Goal: Contribute content

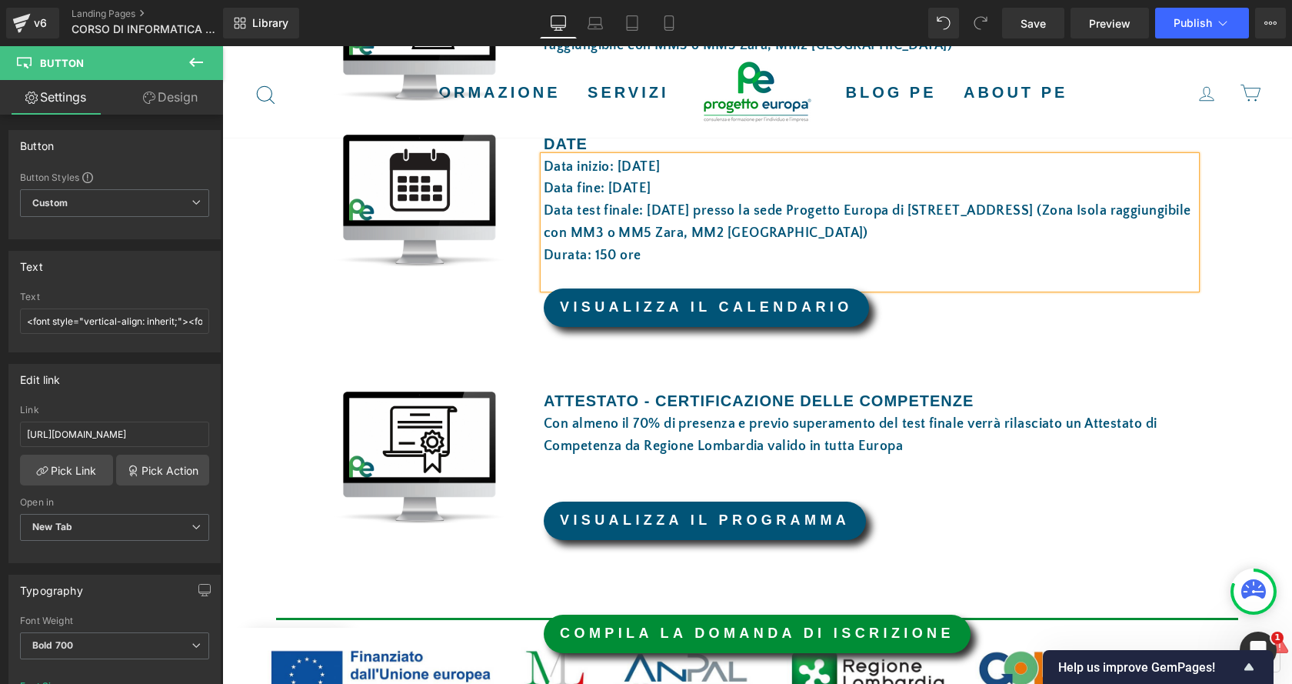
scroll to position [1000, 0]
click at [678, 247] on p "Durata: 150 ore" at bounding box center [870, 256] width 652 height 22
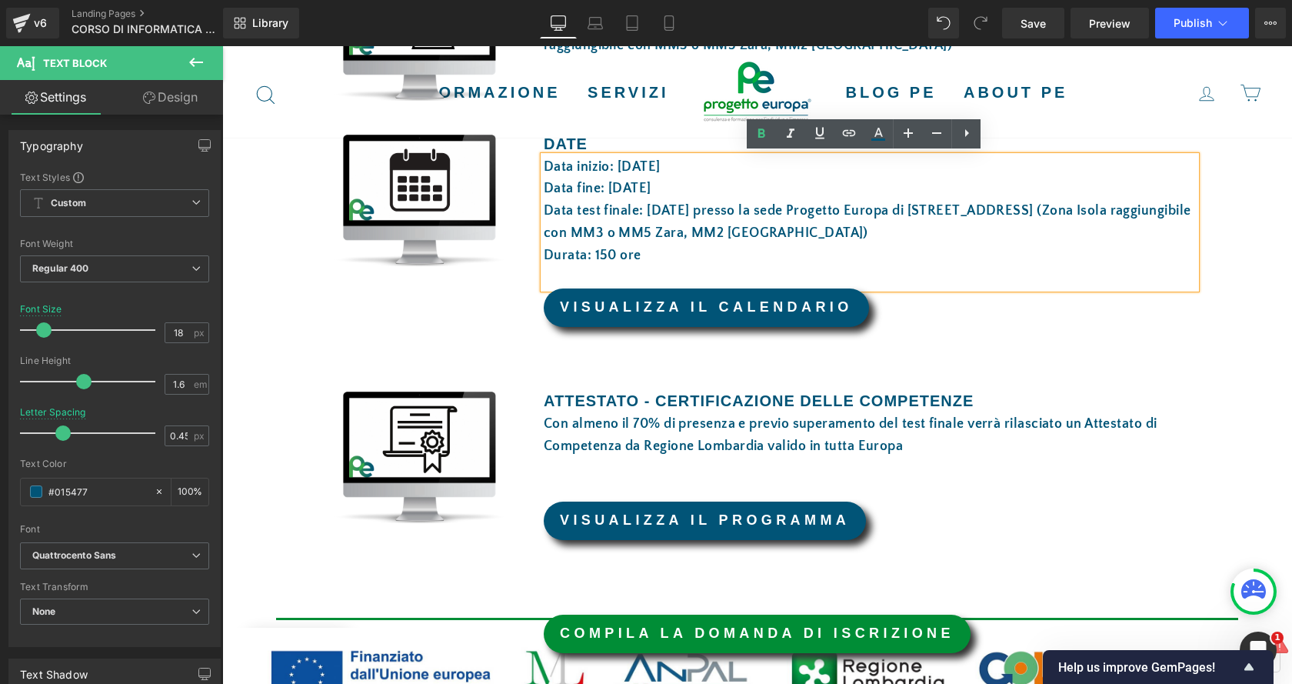
click at [736, 215] on font "Data test finale: [DATE] presso la sede Progetto Europa di [STREET_ADDRESS] (Zo…" at bounding box center [867, 222] width 647 height 38
click at [994, 221] on p "Data test finale: [DATE] presso la sede Progetto Europa di [STREET_ADDRESS] (Zo…" at bounding box center [870, 222] width 652 height 45
click at [796, 261] on p "Durata: 150 ore" at bounding box center [870, 256] width 652 height 22
click at [806, 311] on font "VISUALIZZA IL CALENDARIO" at bounding box center [706, 306] width 293 height 15
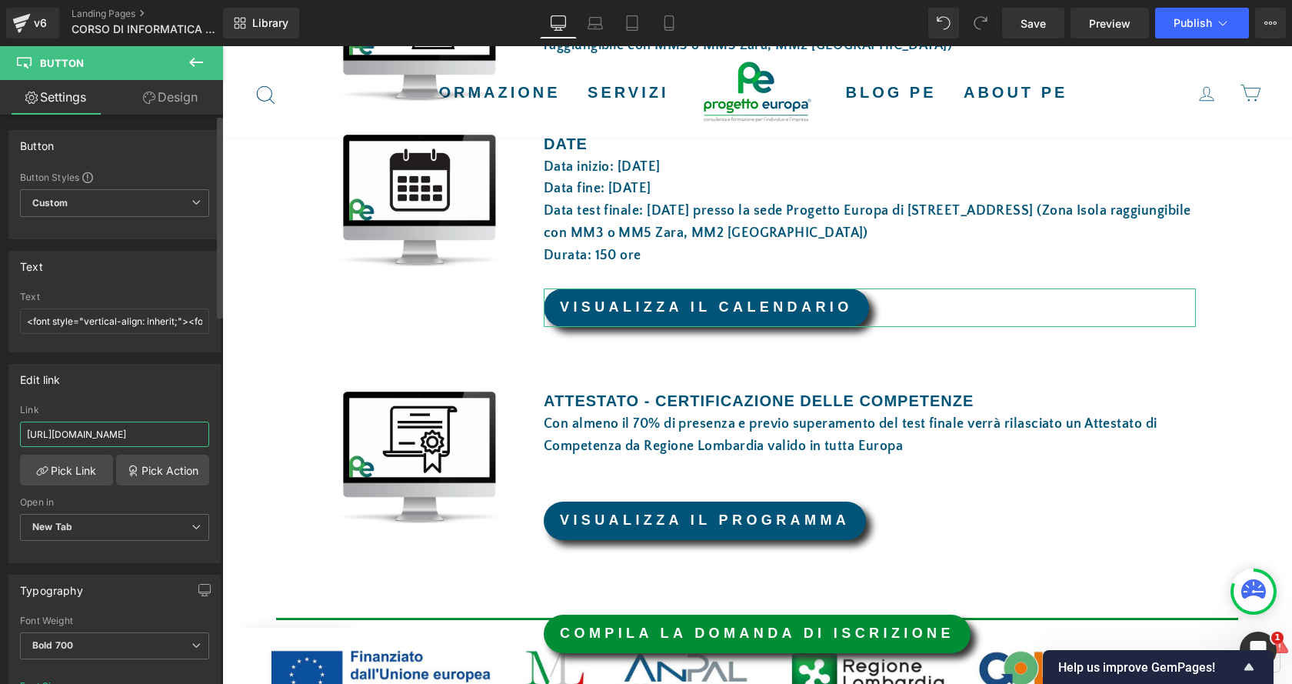
click at [142, 438] on input "https://drive.google.com/file/d/1oxnsoy-R1xBFB4xYUJ1SPejw7kZiJ2Ht/view?usp=shar…" at bounding box center [114, 433] width 189 height 25
click at [143, 438] on input "https://drive.google.com/file/d/1oxnsoy-R1xBFB4xYUJ1SPejw7kZiJ2Ht/view?usp=shar…" at bounding box center [114, 433] width 189 height 25
type input "https://drive.google.com/file/d/1c6WKSG-vECvlyl0iyQ1rCBrmVJIfJPE3/view?usp=shar…"
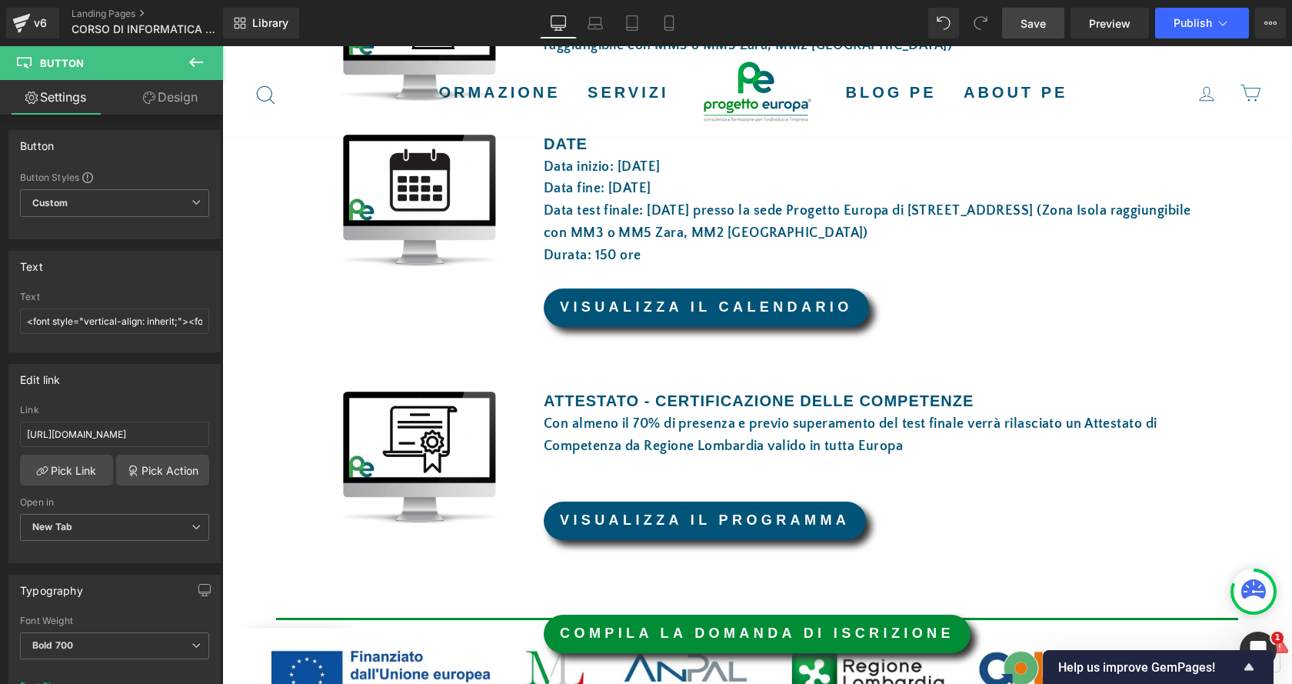
click at [1029, 28] on span "Save" at bounding box center [1033, 23] width 25 height 16
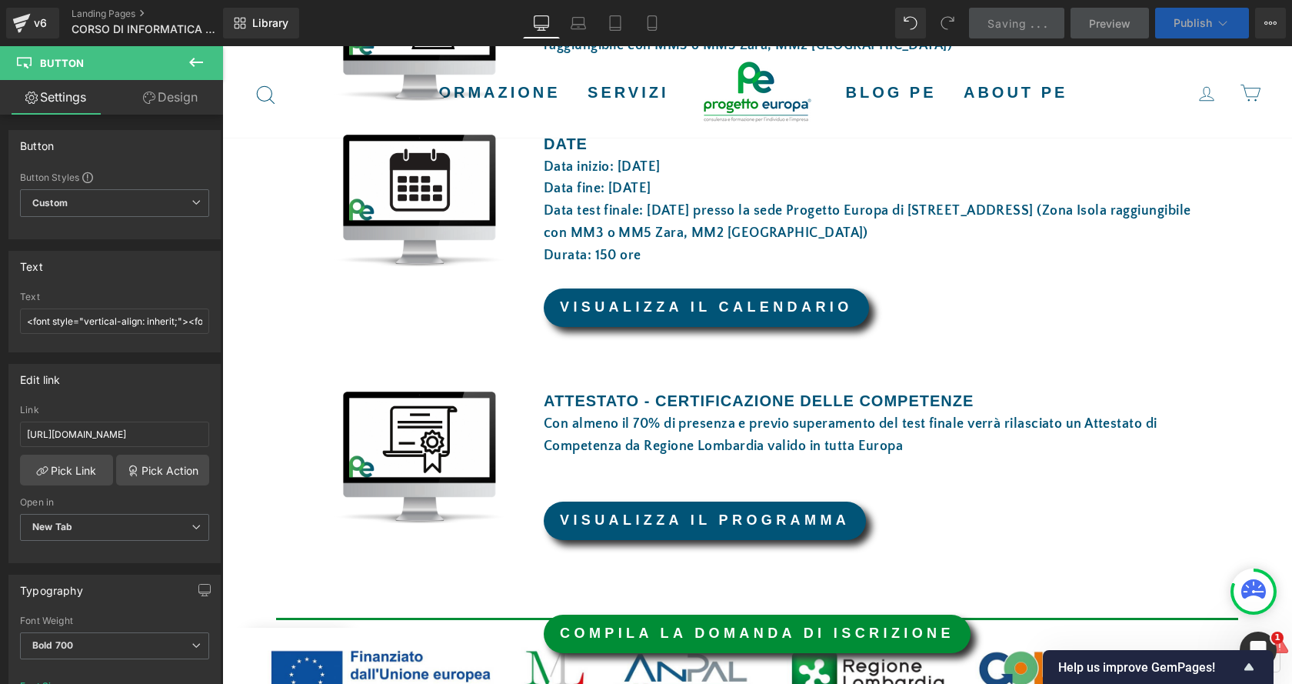
scroll to position [0, 0]
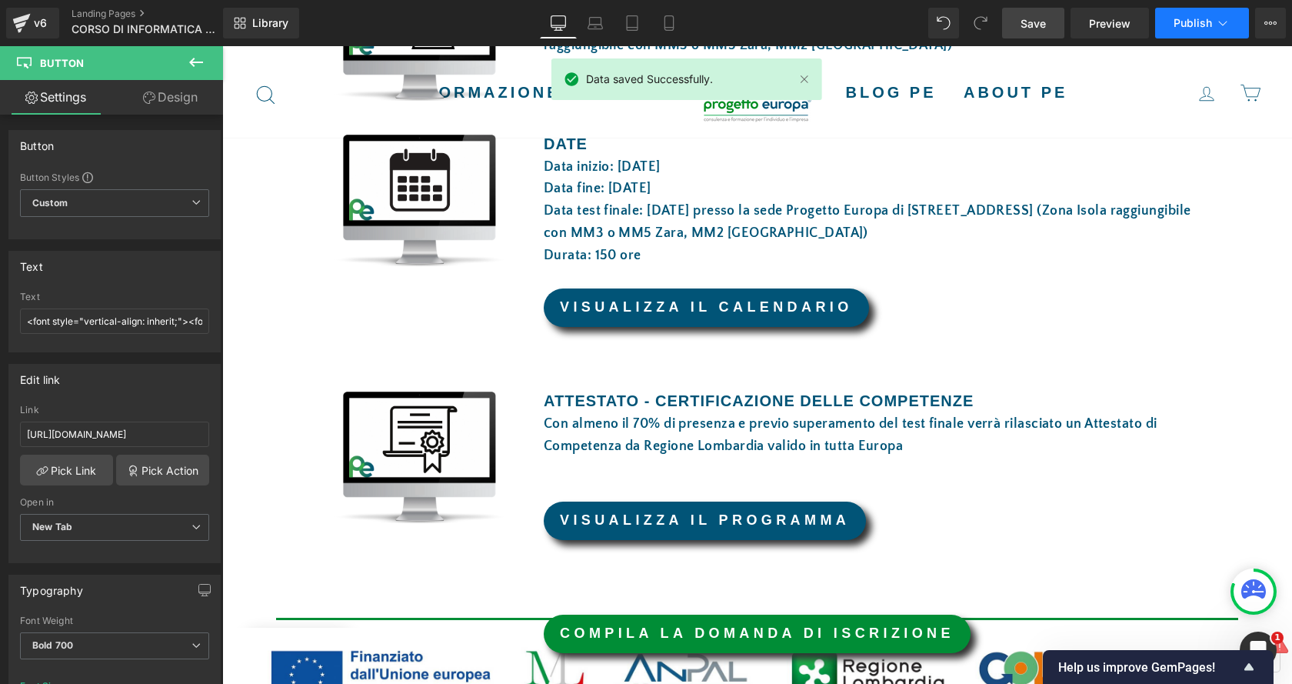
click at [1190, 17] on span "Publish" at bounding box center [1193, 23] width 38 height 12
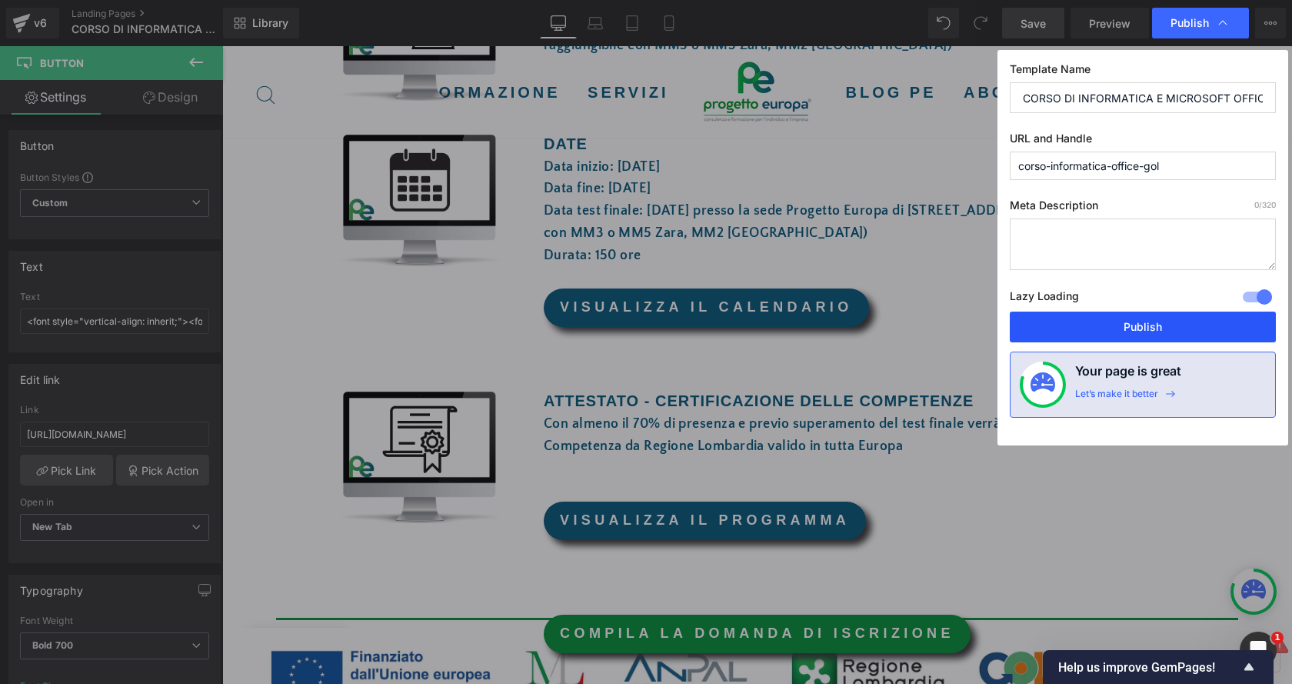
click at [1151, 318] on button "Publish" at bounding box center [1143, 326] width 266 height 31
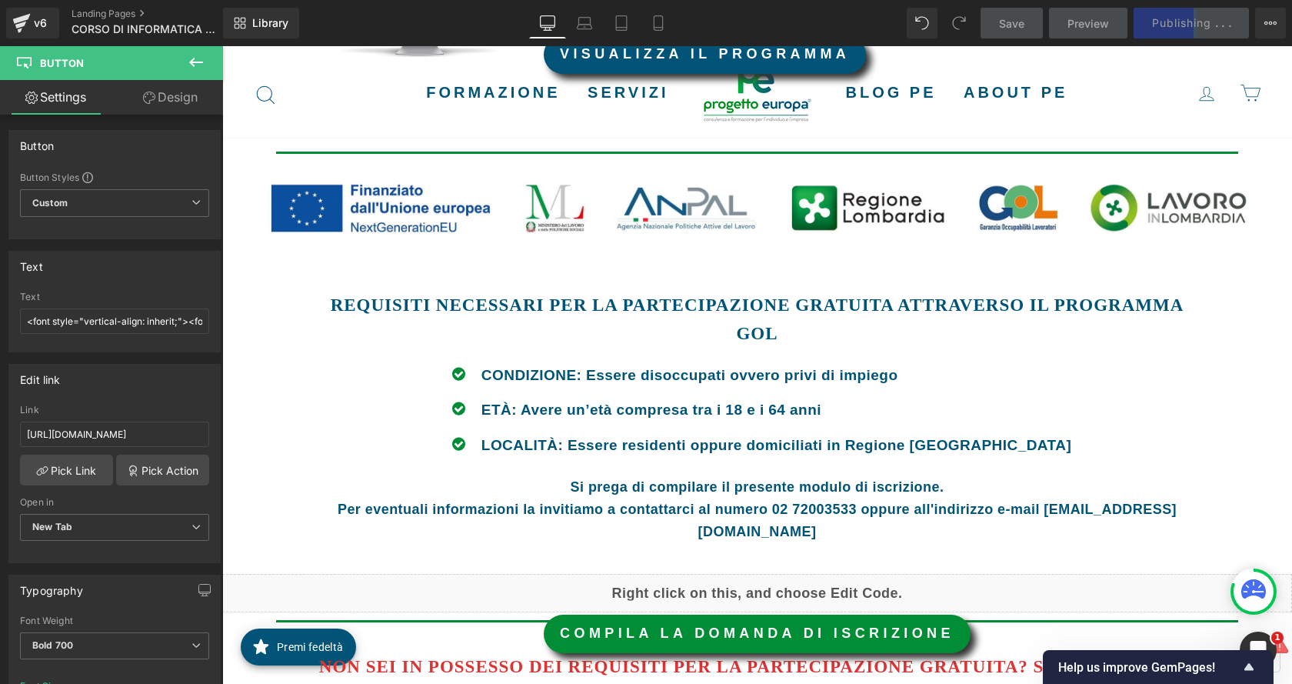
scroll to position [1615, 0]
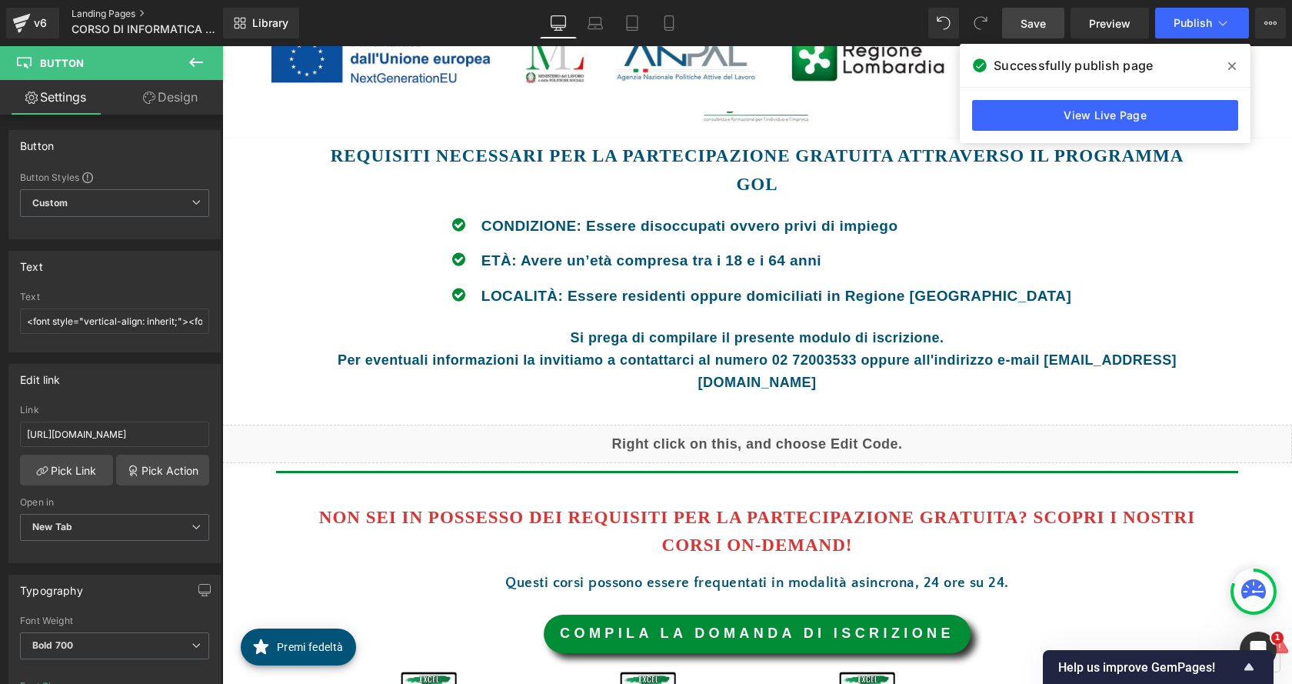
click at [129, 15] on link "Landing Pages" at bounding box center [160, 14] width 177 height 12
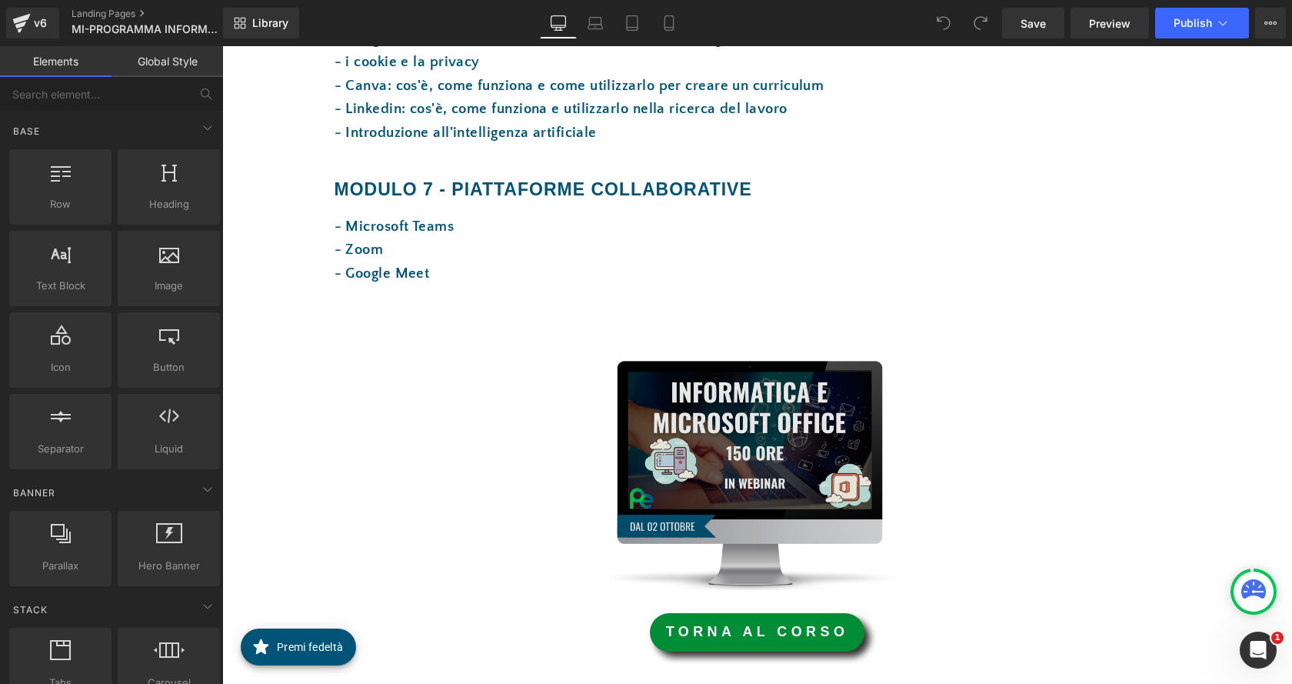
scroll to position [2307, 0]
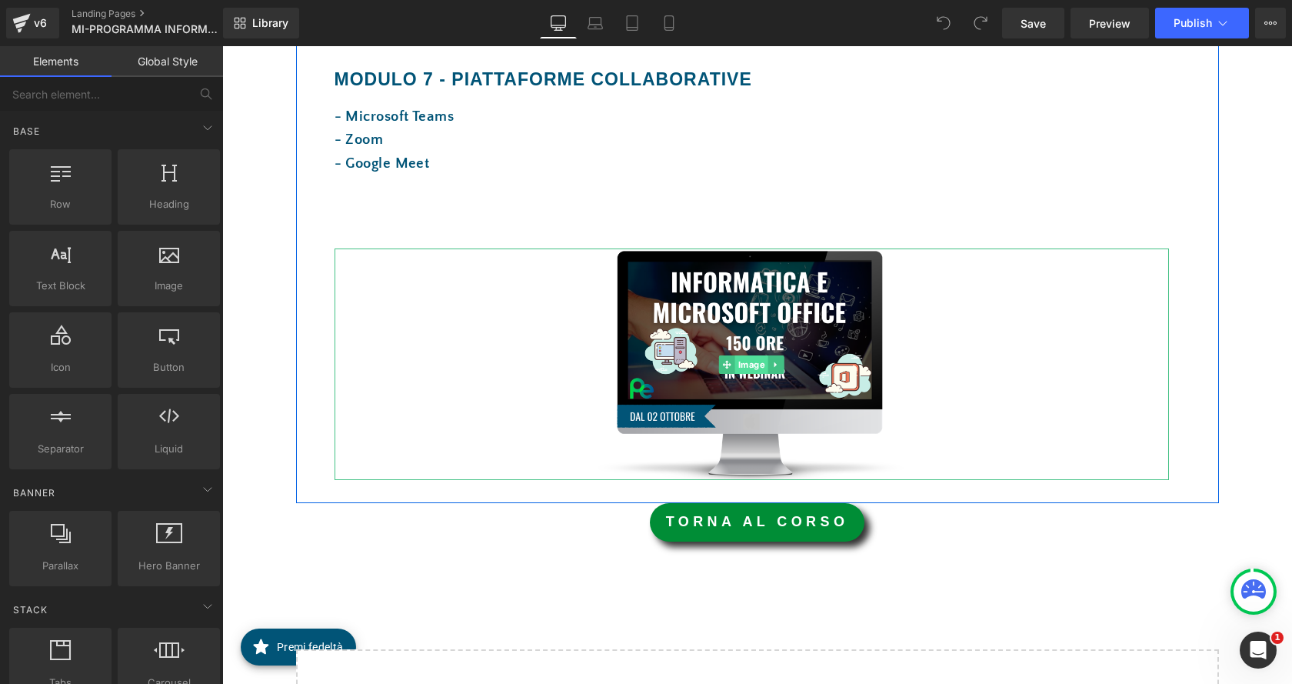
click at [735, 363] on span "Image" at bounding box center [751, 364] width 33 height 18
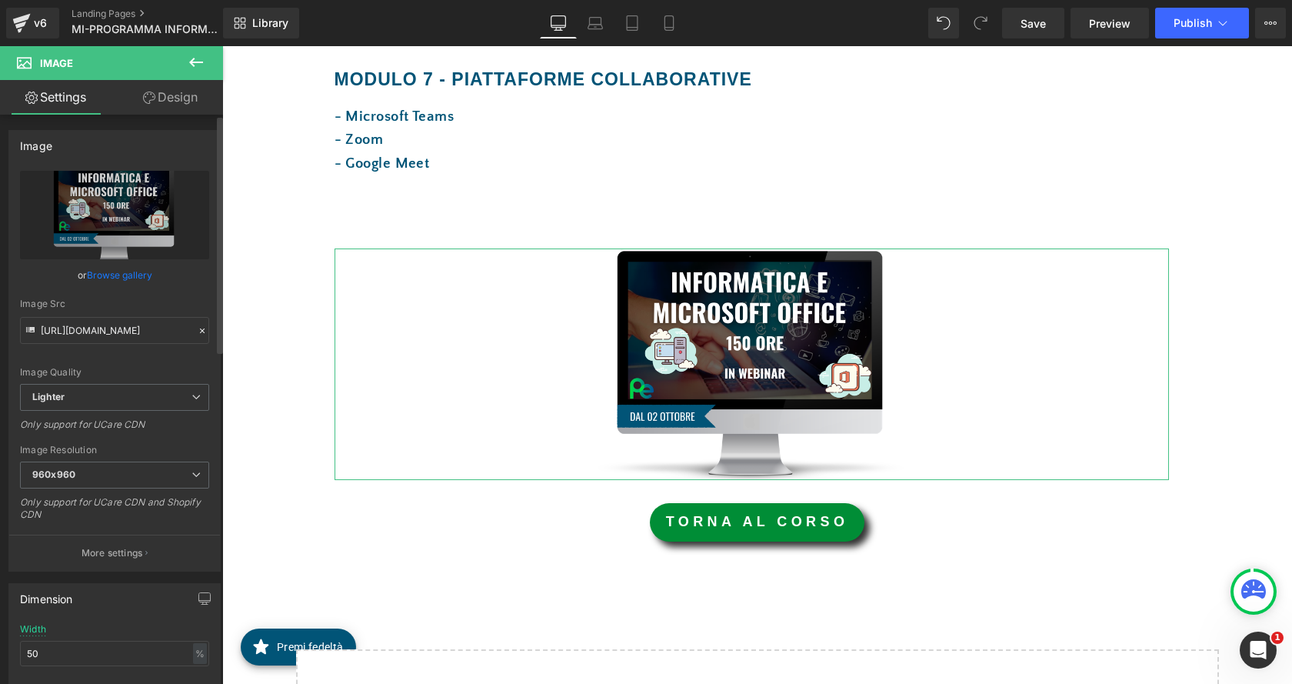
click at [125, 280] on link "Browse gallery" at bounding box center [119, 274] width 65 height 27
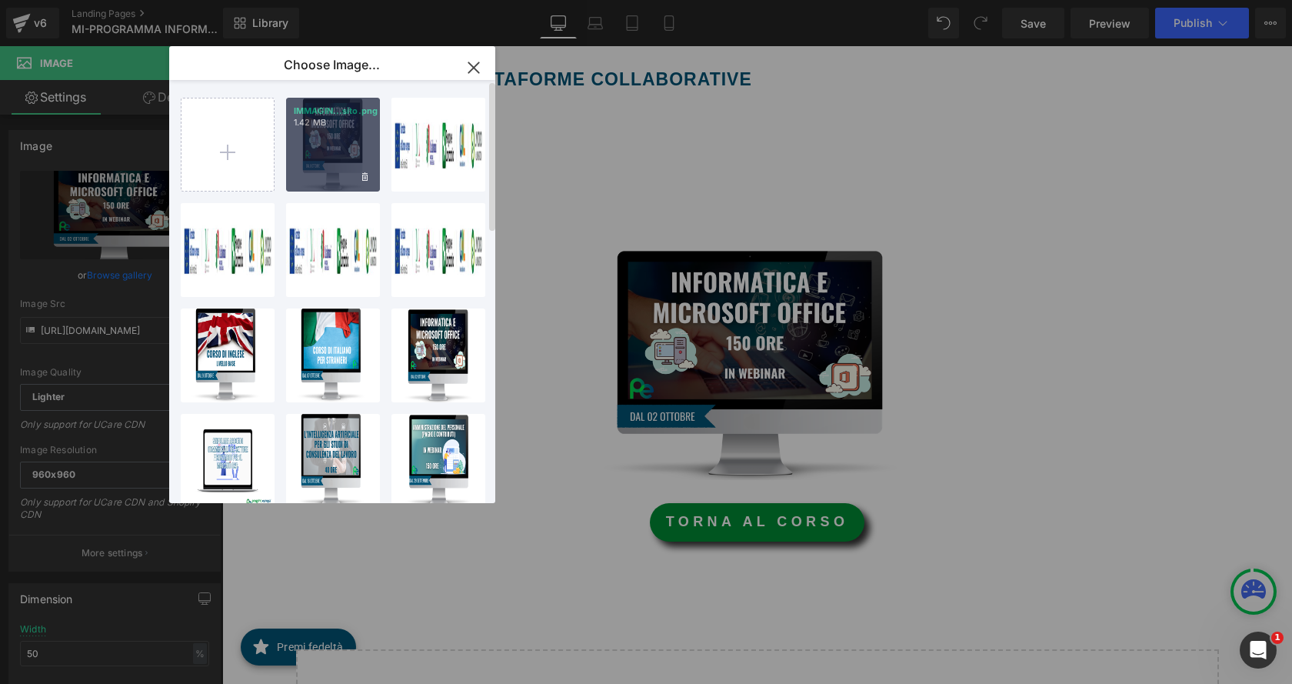
click at [324, 132] on div "IMMAGIN...sito.png 1.42 MB" at bounding box center [333, 145] width 94 height 94
type input "https://ucarecdn.com/7046c7e0-8d6a-43b5-bc75-cc91a59c5ff6/-/format/auto/-/previ…"
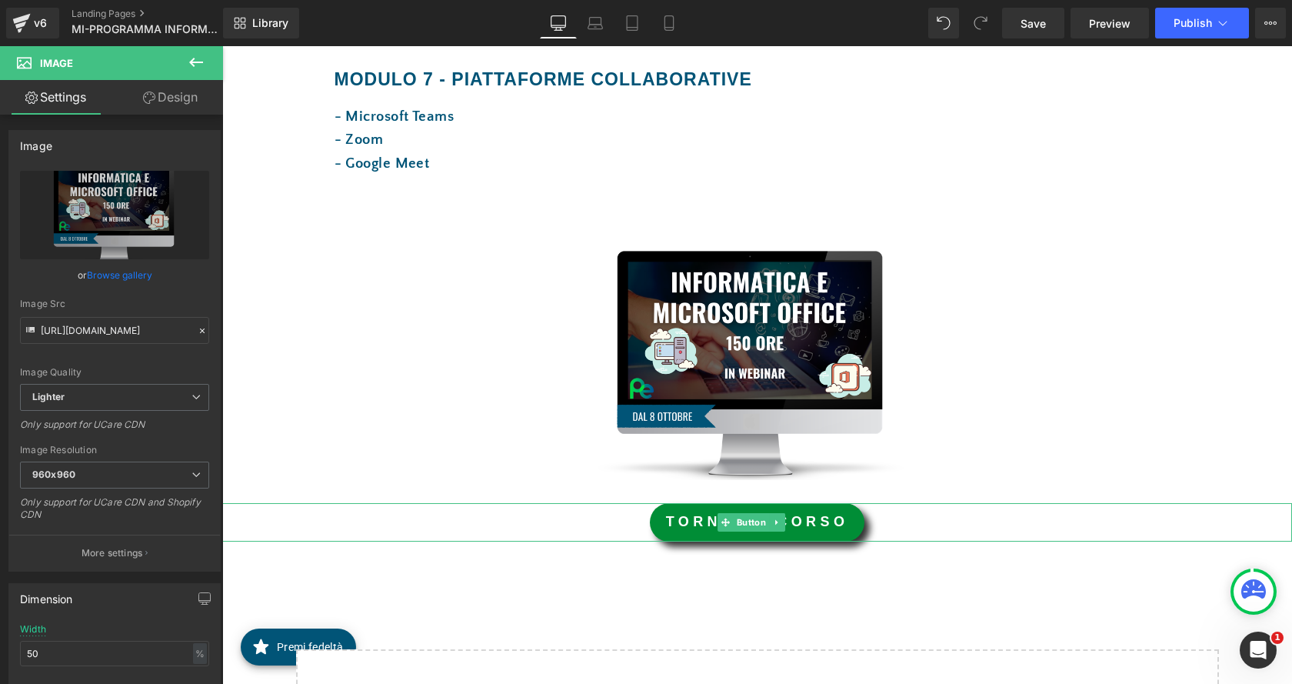
click at [829, 518] on span "TORNA AL CORSO" at bounding box center [757, 521] width 183 height 15
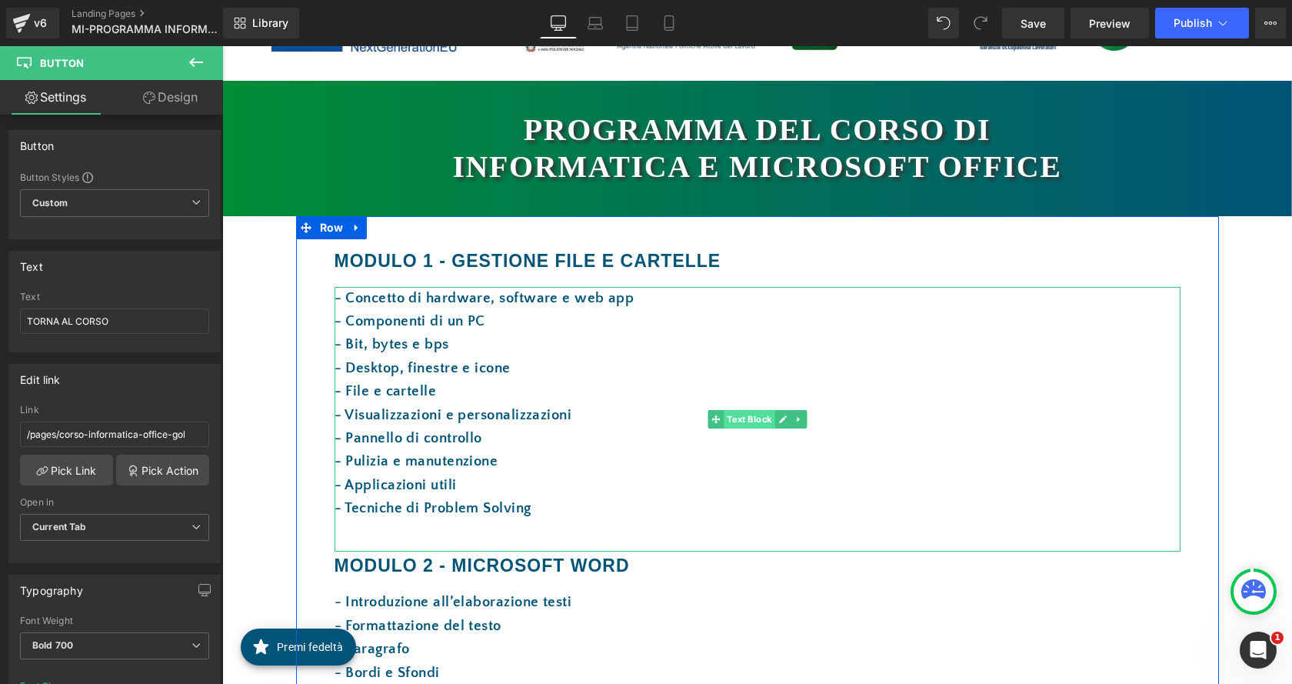
scroll to position [0, 0]
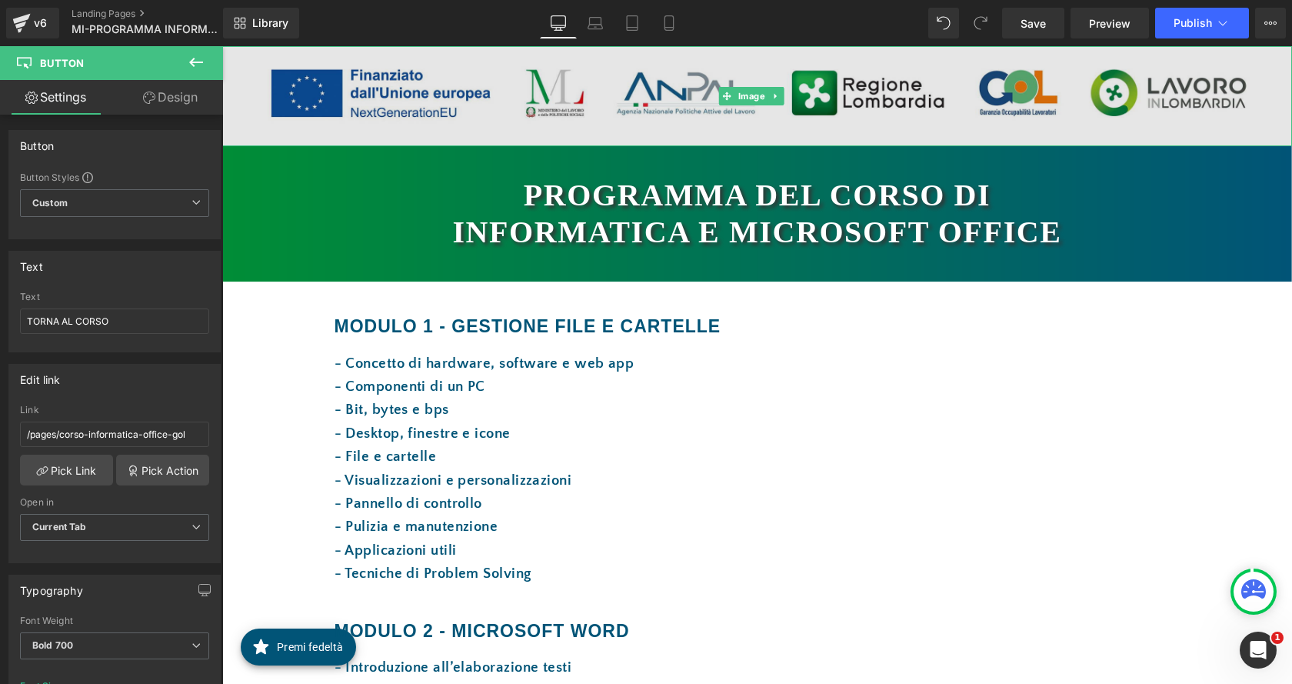
click at [691, 92] on img at bounding box center [757, 96] width 1070 height 100
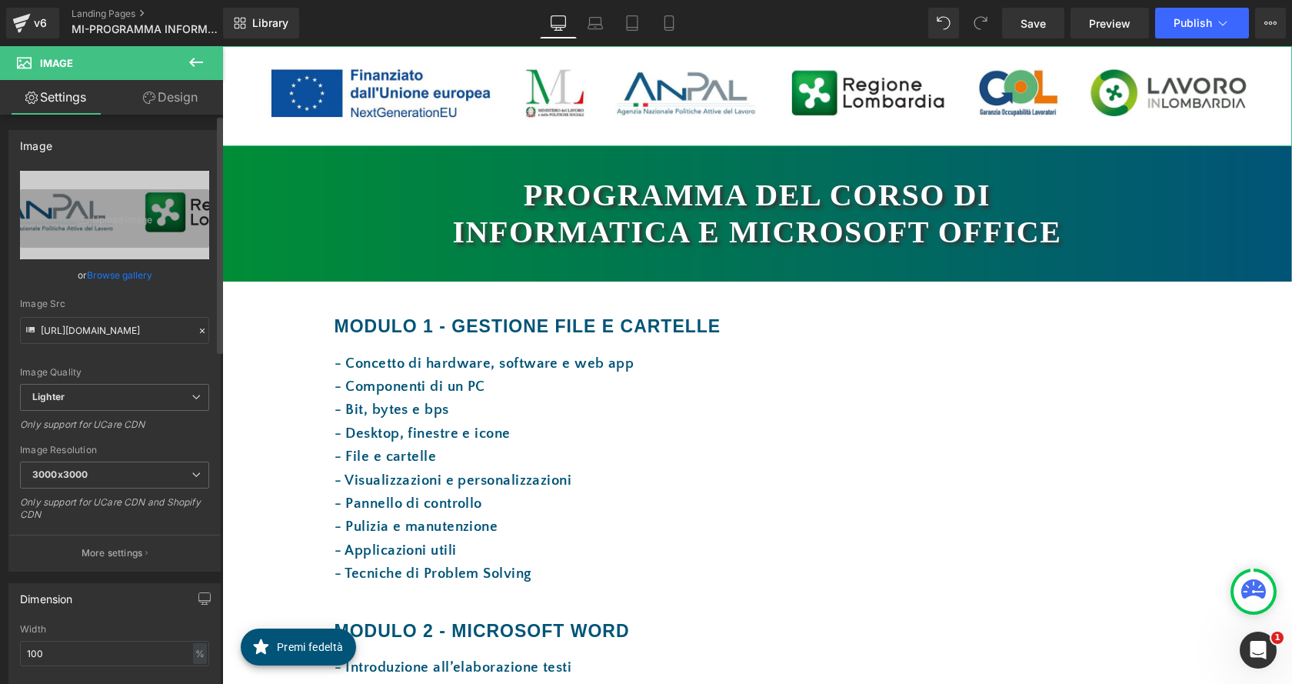
click at [91, 276] on link "Browse gallery" at bounding box center [119, 274] width 65 height 27
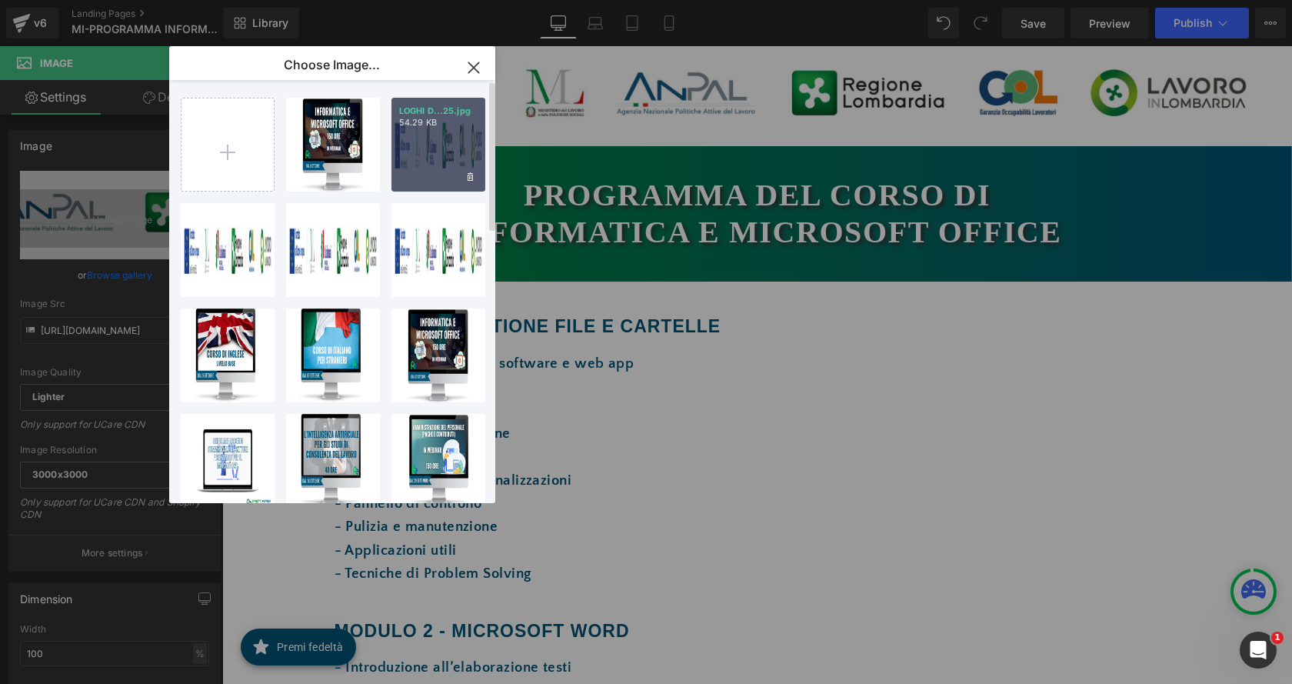
drag, startPoint x: 446, startPoint y: 142, endPoint x: 223, endPoint y: 97, distance: 227.6
click at [446, 142] on div "LOGHI D...25.jpg 54.29 KB" at bounding box center [438, 145] width 94 height 94
type input "https://ucarecdn.com/a256b328-b015-49c3-bcd1-267a082fb21b/-/format/auto/-/previ…"
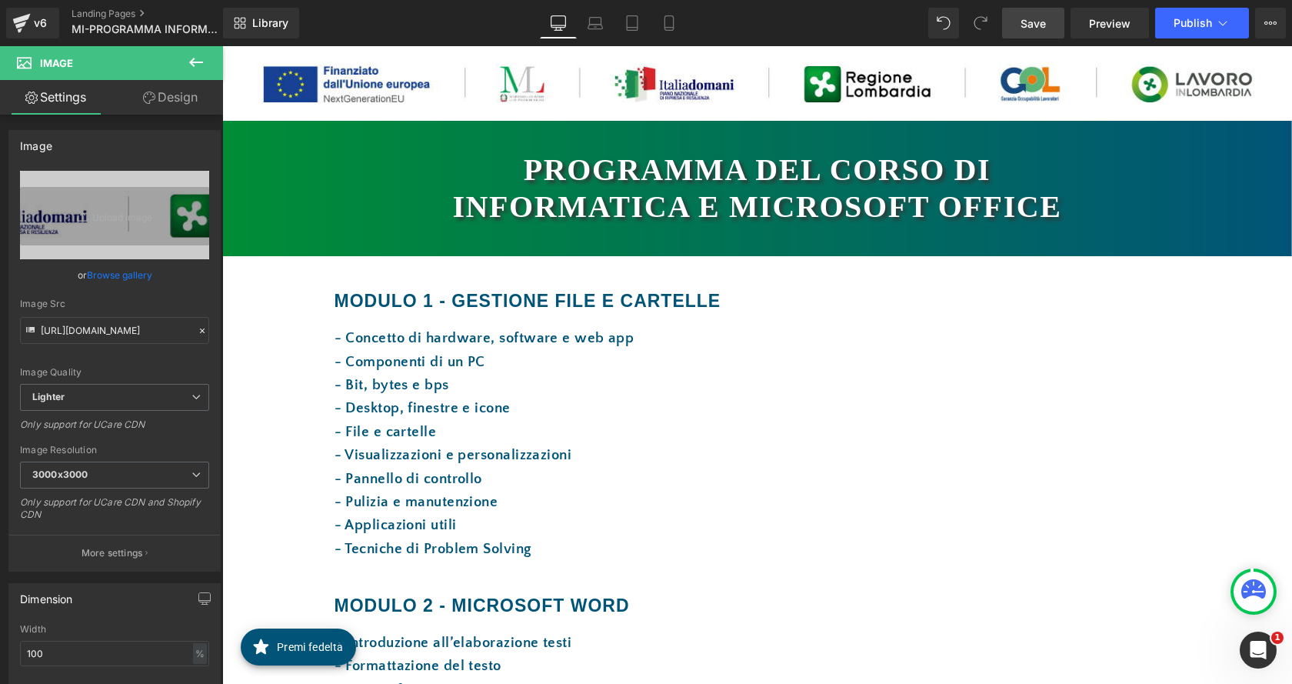
click at [1030, 12] on link "Save" at bounding box center [1033, 23] width 62 height 31
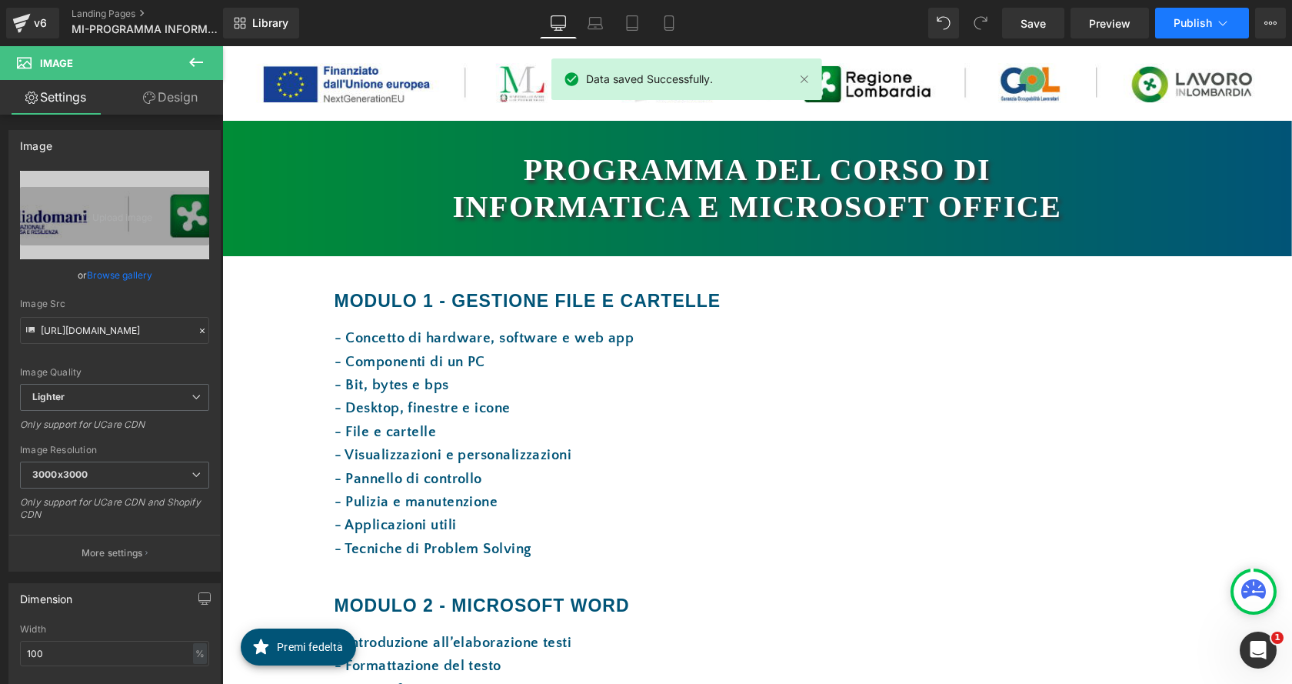
click at [1186, 19] on span "Publish" at bounding box center [1193, 23] width 38 height 12
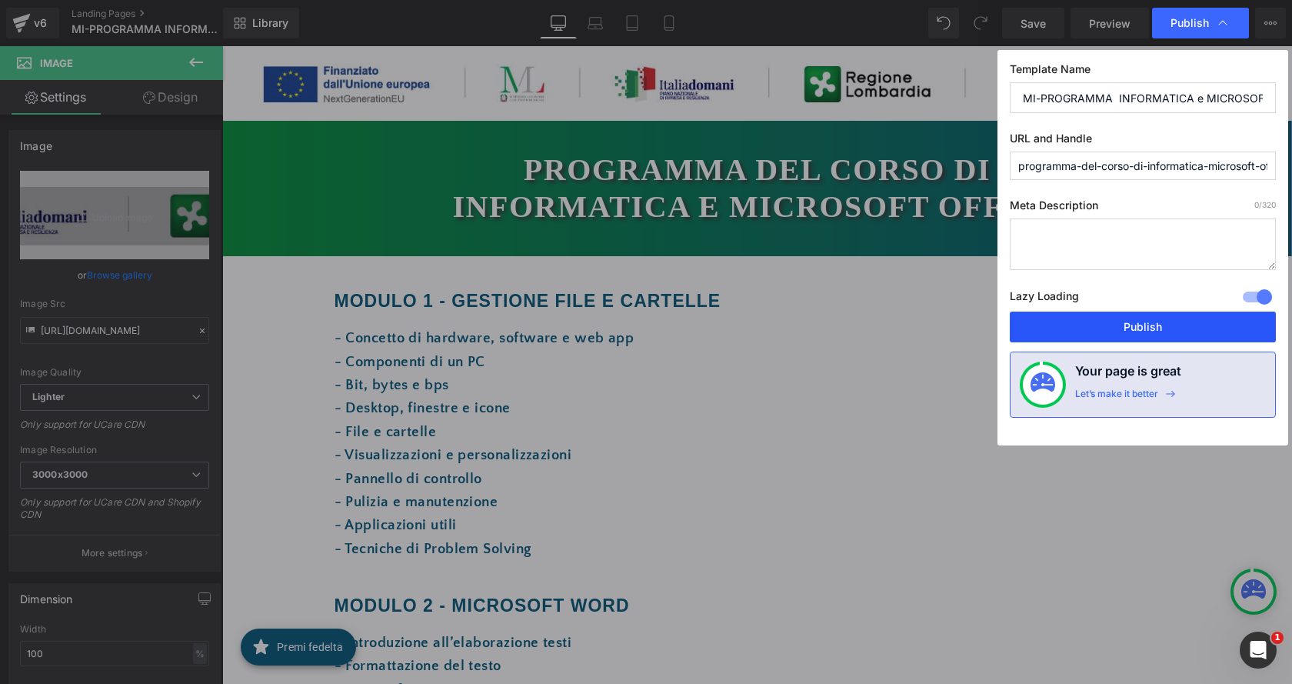
click at [1152, 326] on button "Publish" at bounding box center [1143, 326] width 266 height 31
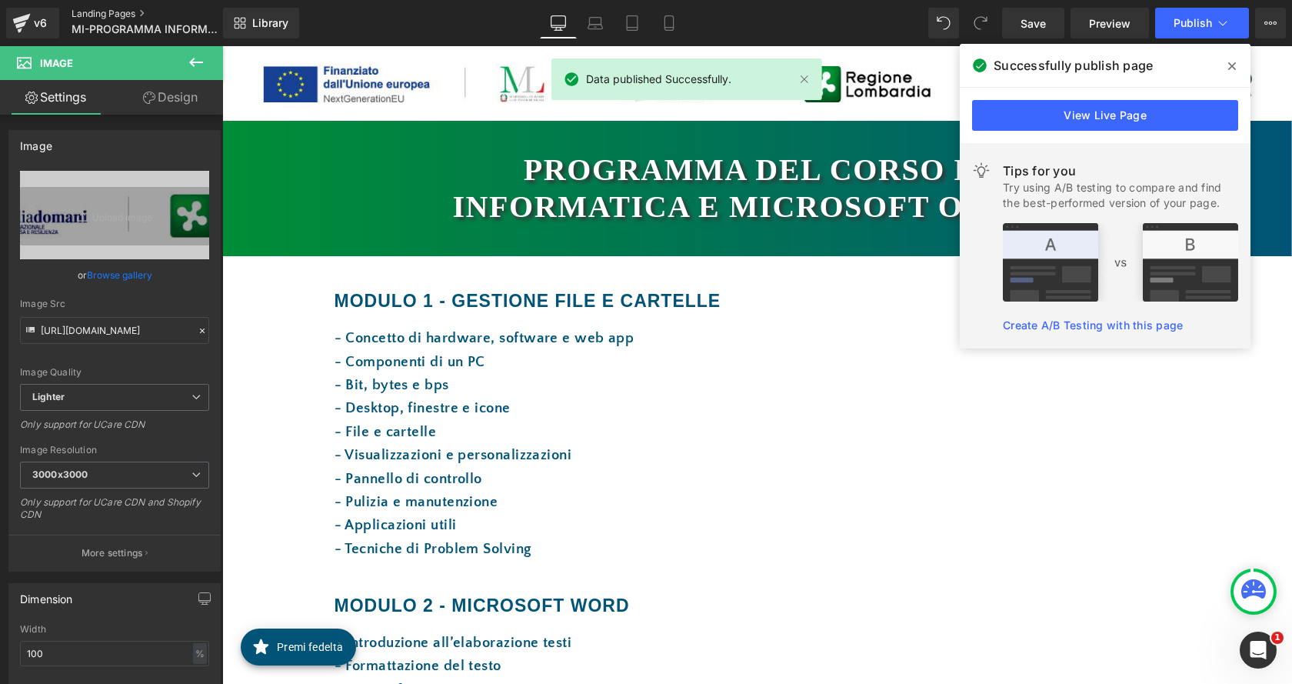
click at [137, 13] on link "Landing Pages" at bounding box center [160, 14] width 177 height 12
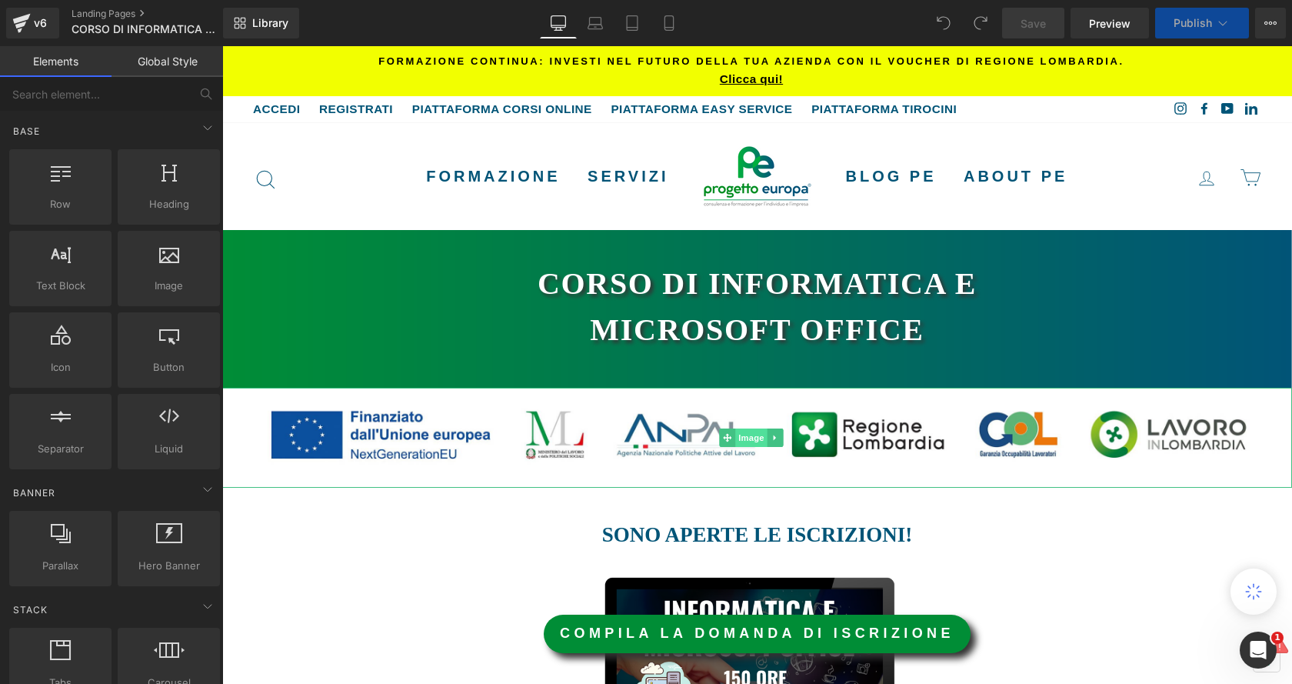
click at [740, 438] on span "Image" at bounding box center [751, 437] width 32 height 18
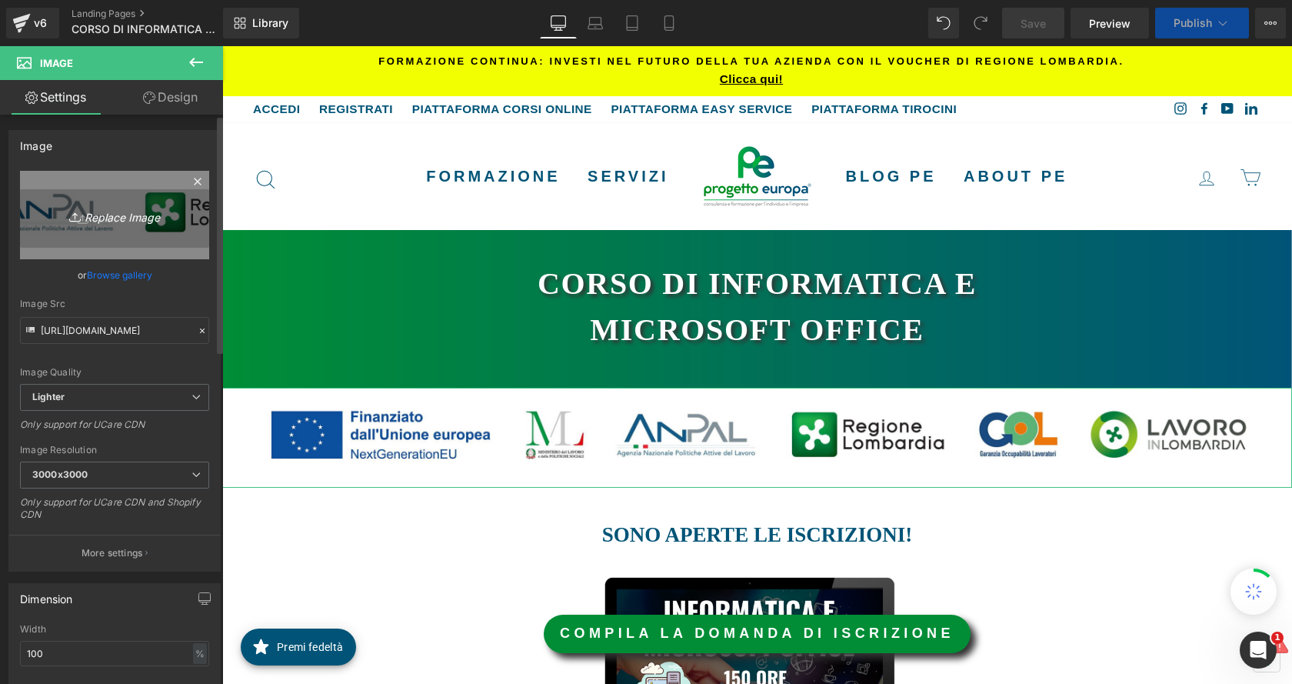
click at [151, 218] on icon "Replace Image" at bounding box center [114, 214] width 123 height 19
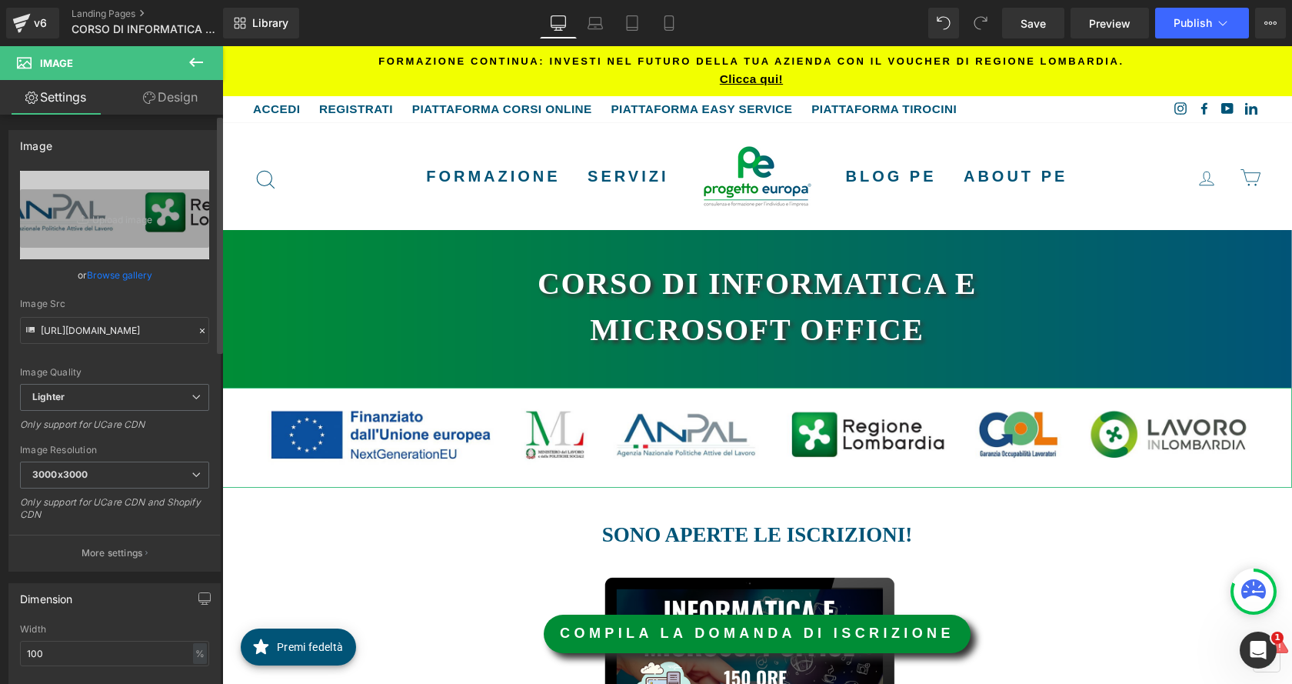
click at [141, 278] on link "Browse gallery" at bounding box center [119, 274] width 65 height 27
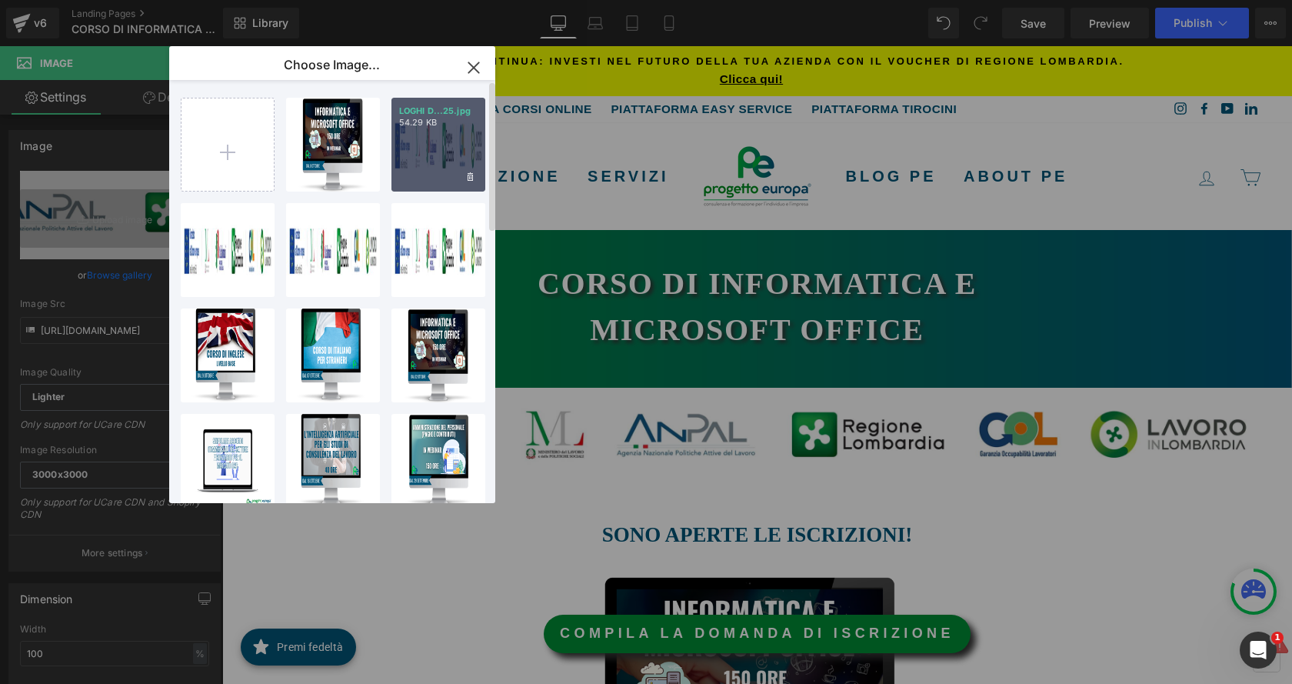
click at [451, 154] on div "LOGHI D...25.jpg 54.29 KB" at bounding box center [438, 145] width 94 height 94
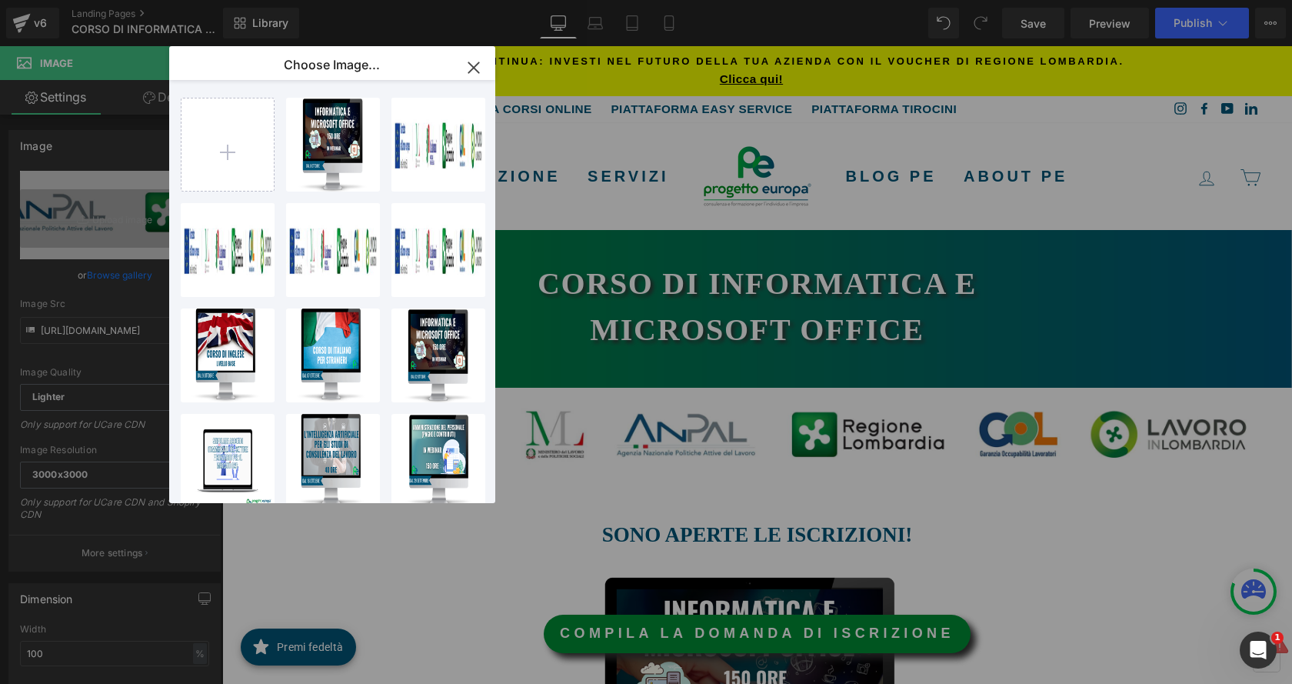
type input "https://ucarecdn.com/a256b328-b015-49c3-bcd1-267a082fb21b/-/format/auto/-/previ…"
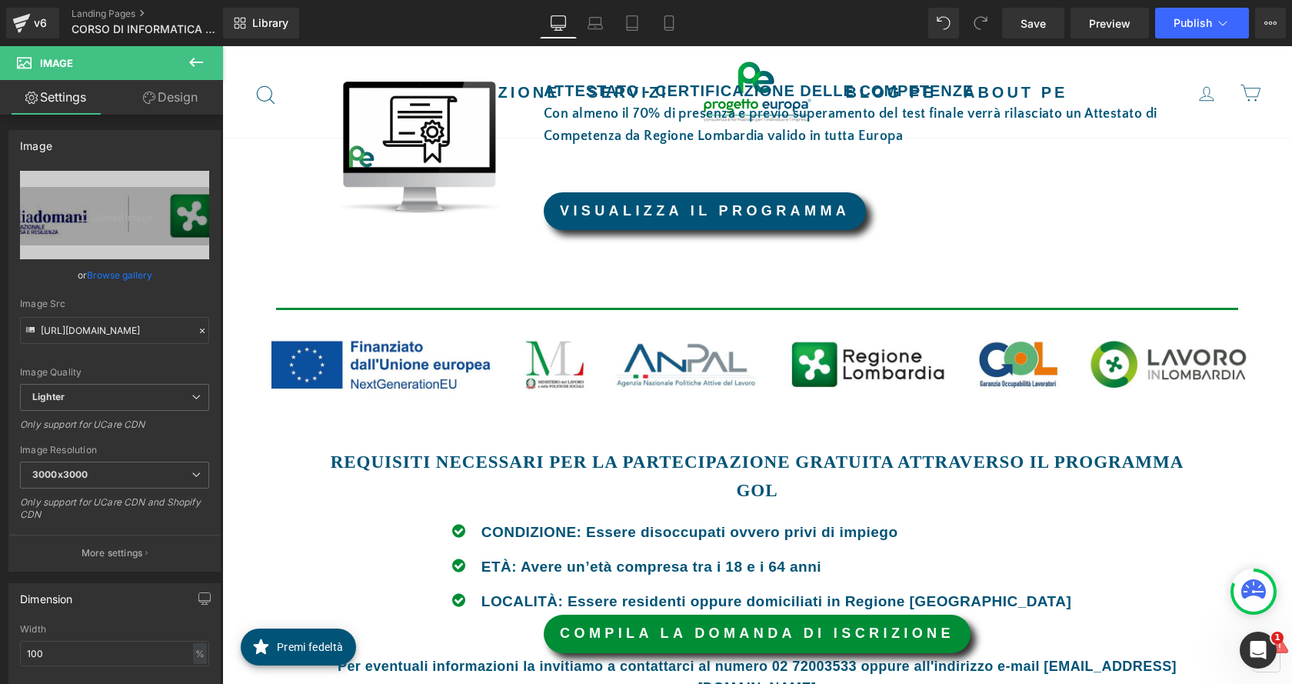
scroll to position [1307, 0]
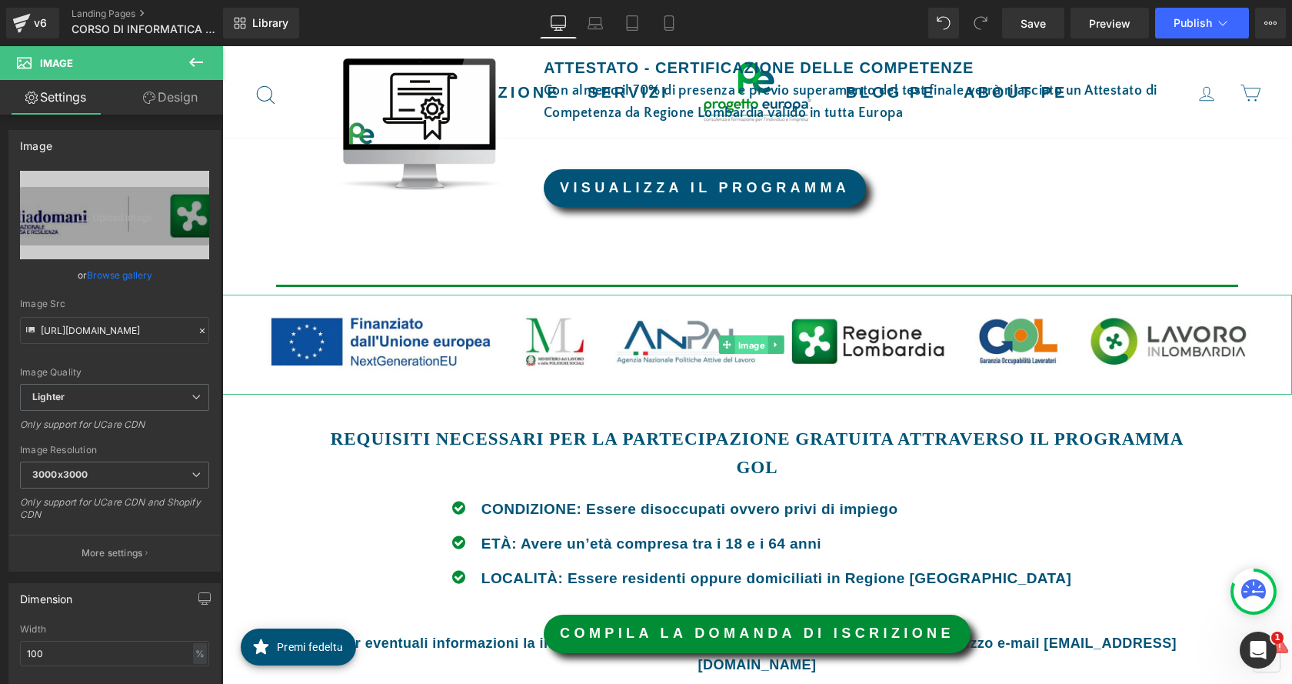
click at [763, 347] on span "Image" at bounding box center [751, 345] width 33 height 18
click at [125, 274] on link "Browse gallery" at bounding box center [119, 274] width 65 height 27
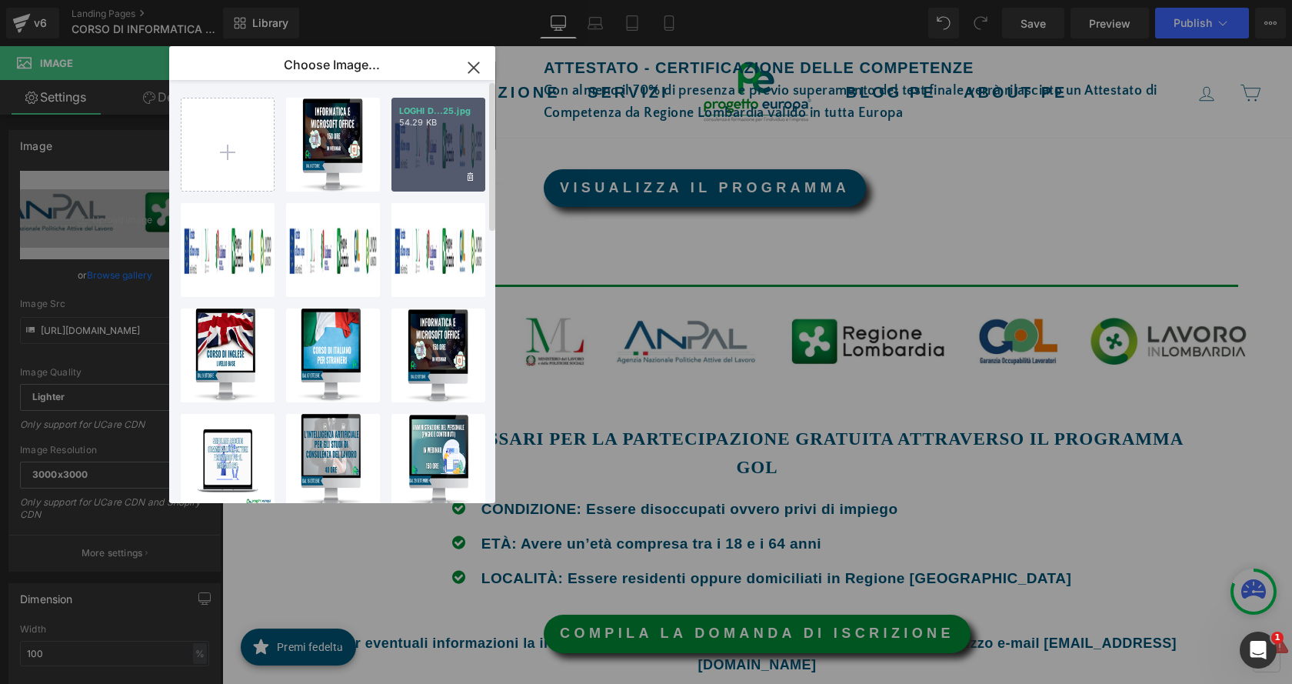
click at [414, 165] on div "LOGHI D...25.jpg 54.29 KB" at bounding box center [438, 145] width 94 height 94
type input "https://ucarecdn.com/a256b328-b015-49c3-bcd1-267a082fb21b/-/format/auto/-/previ…"
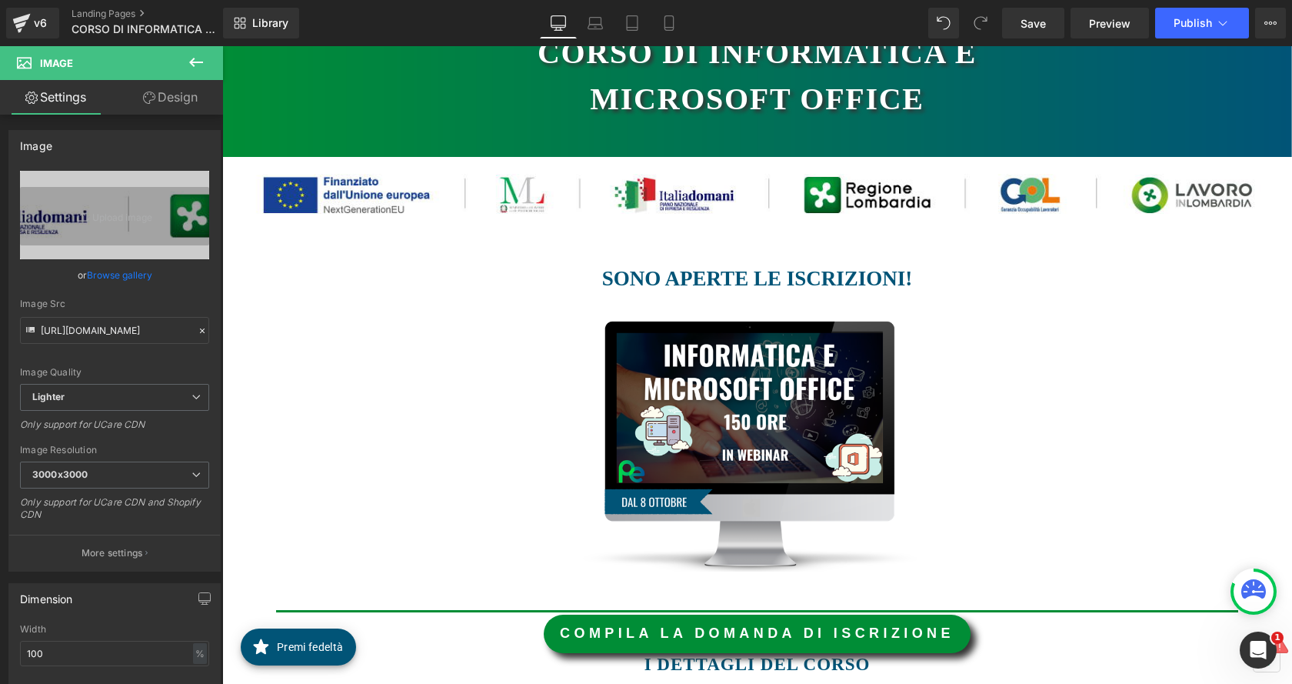
scroll to position [0, 0]
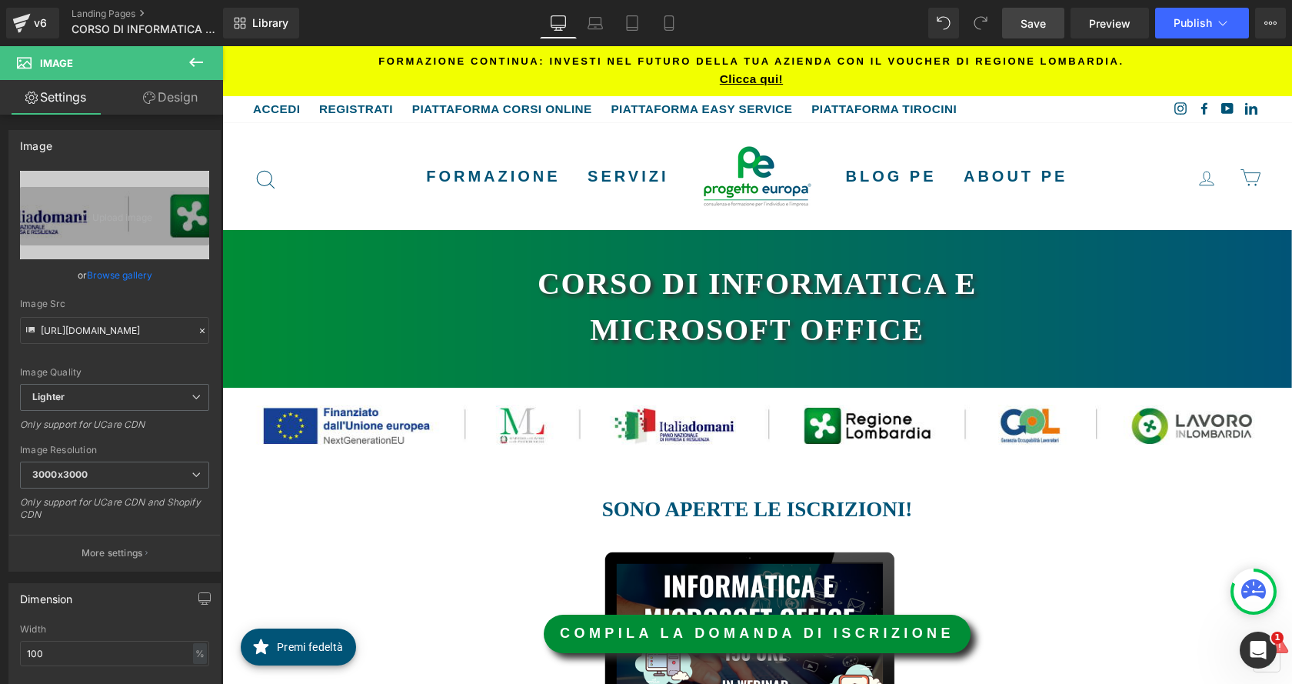
click at [1046, 23] on span "Save" at bounding box center [1033, 23] width 25 height 16
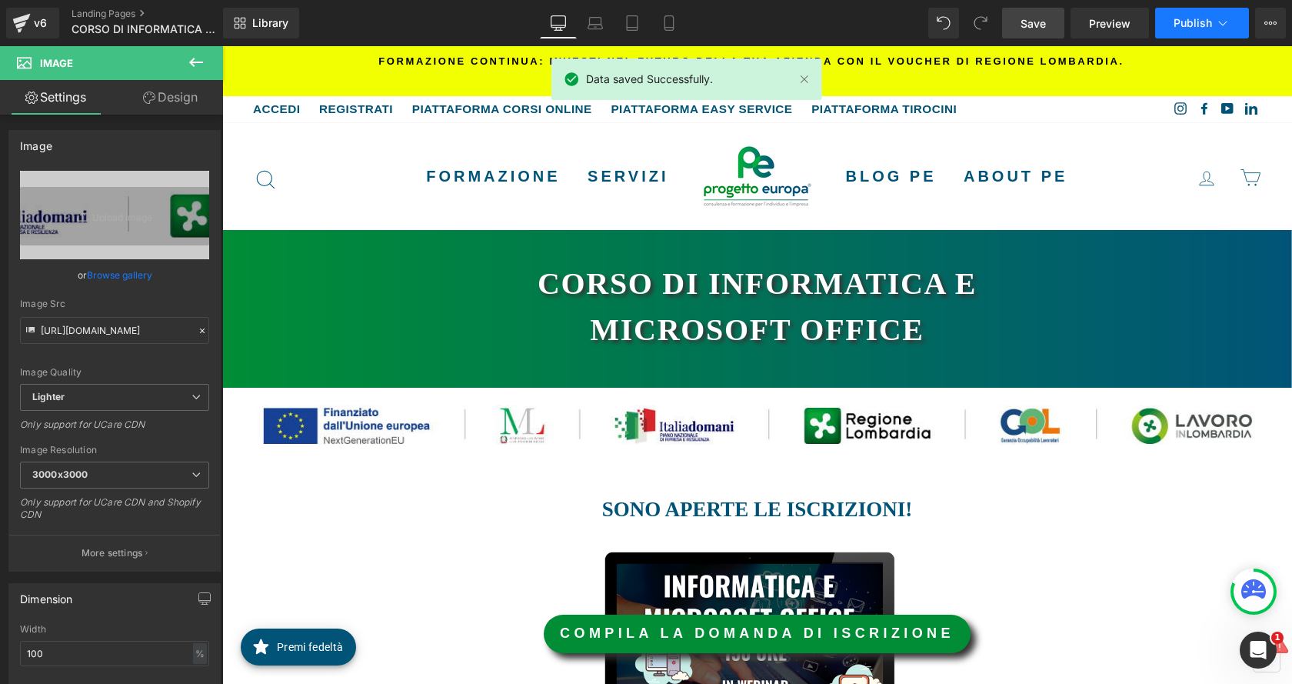
click at [1191, 27] on span "Publish" at bounding box center [1193, 23] width 38 height 12
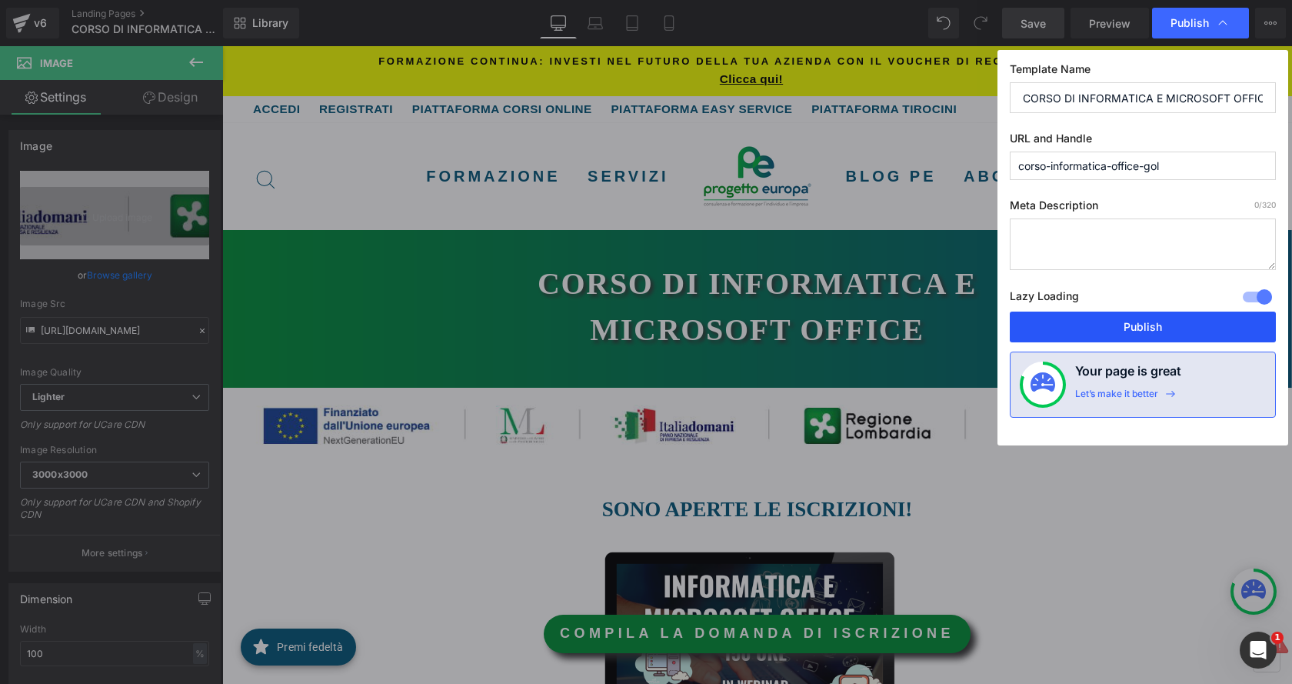
click at [1128, 323] on button "Publish" at bounding box center [1143, 326] width 266 height 31
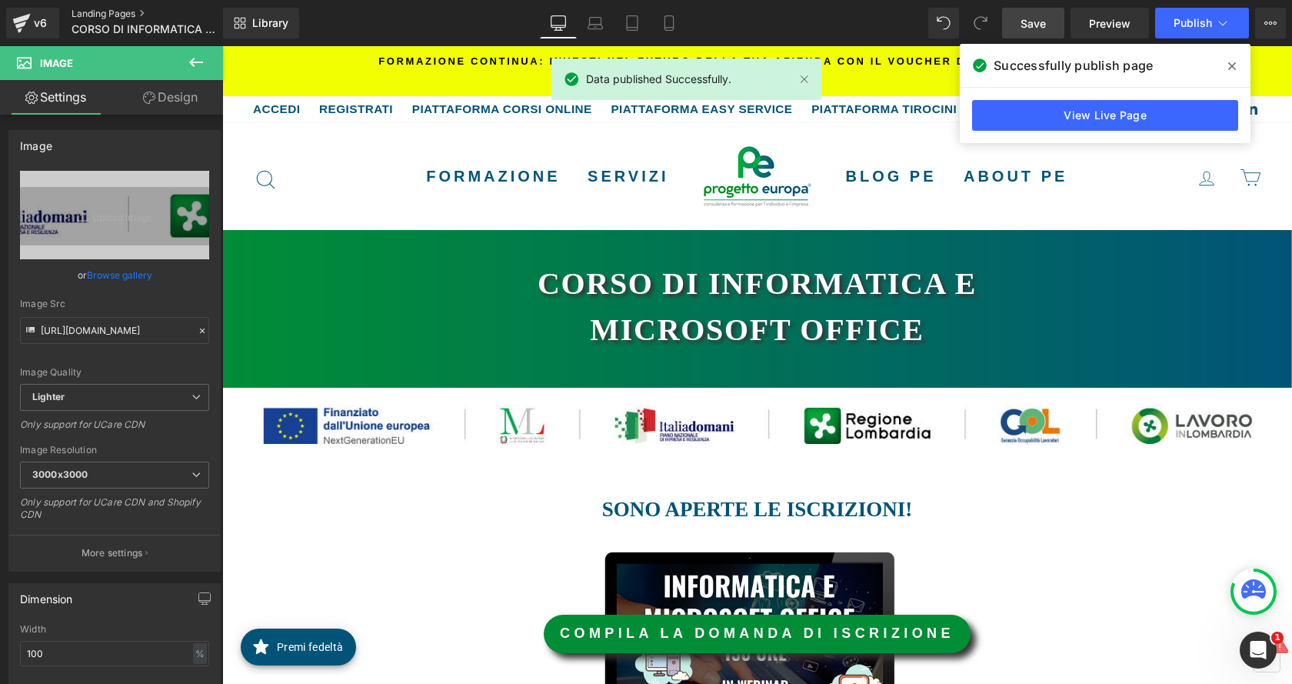
click at [120, 8] on link "Landing Pages" at bounding box center [160, 14] width 177 height 12
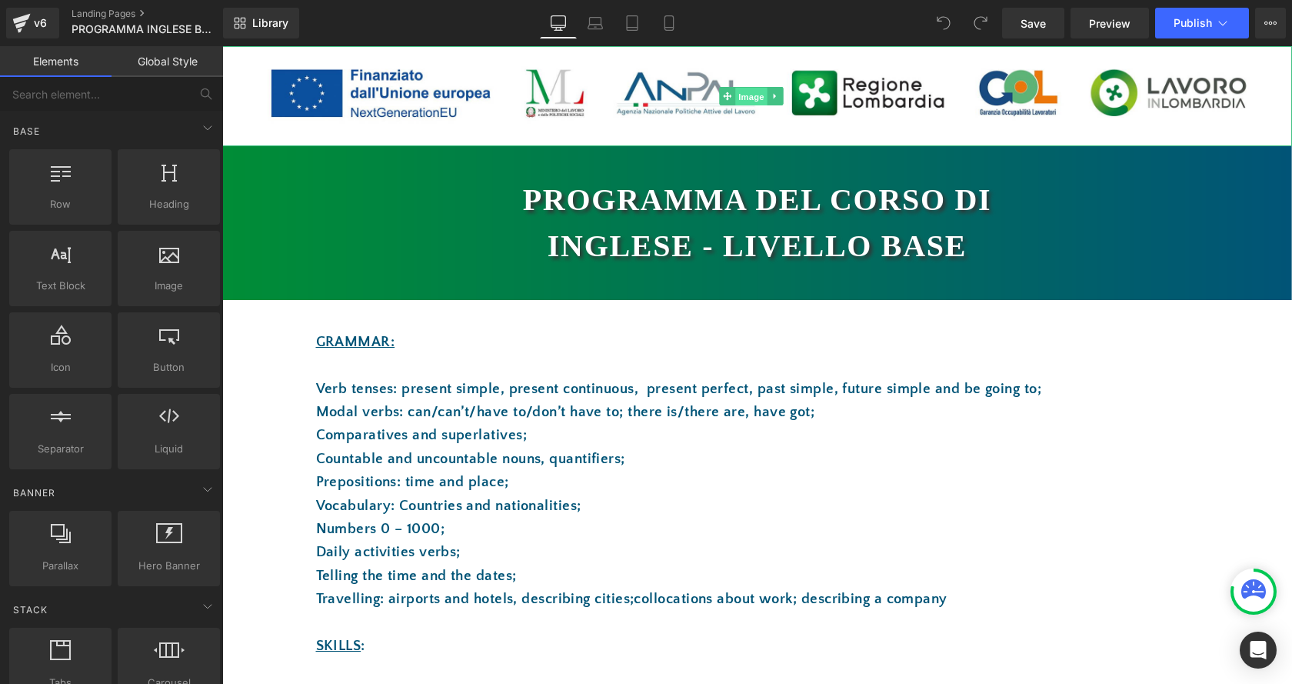
click at [747, 89] on span "Image" at bounding box center [751, 97] width 32 height 18
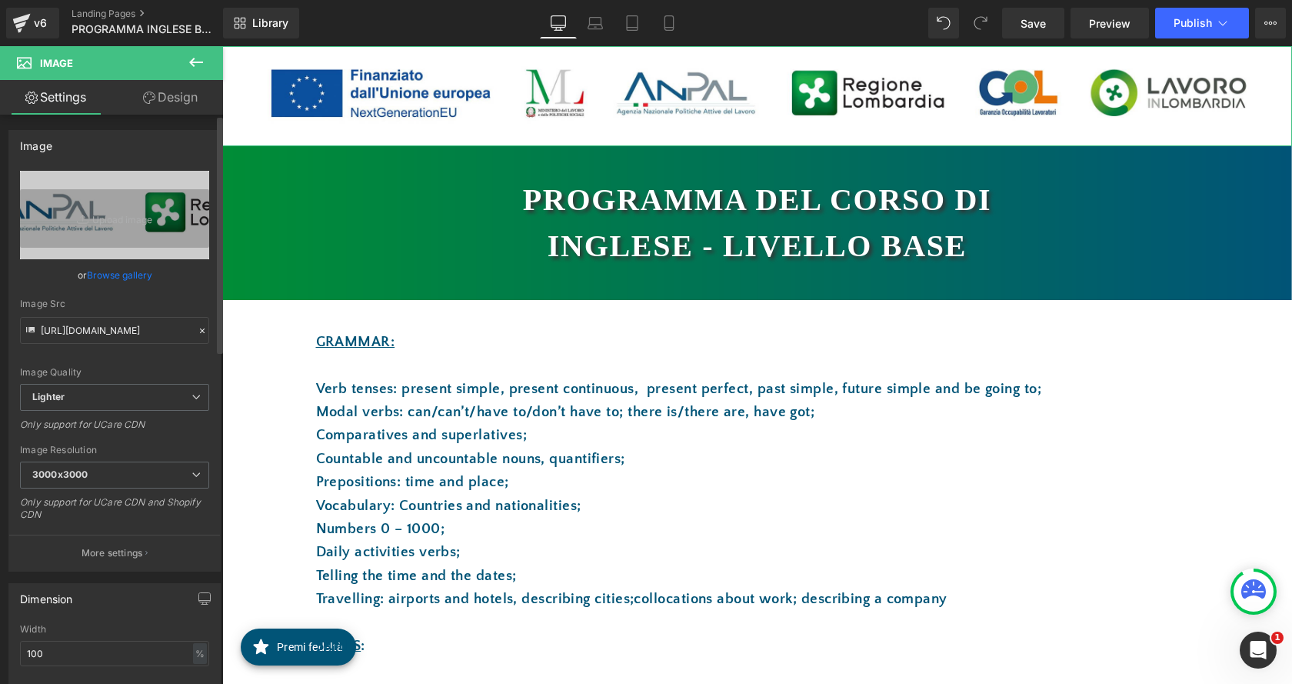
click at [142, 281] on link "Browse gallery" at bounding box center [119, 274] width 65 height 27
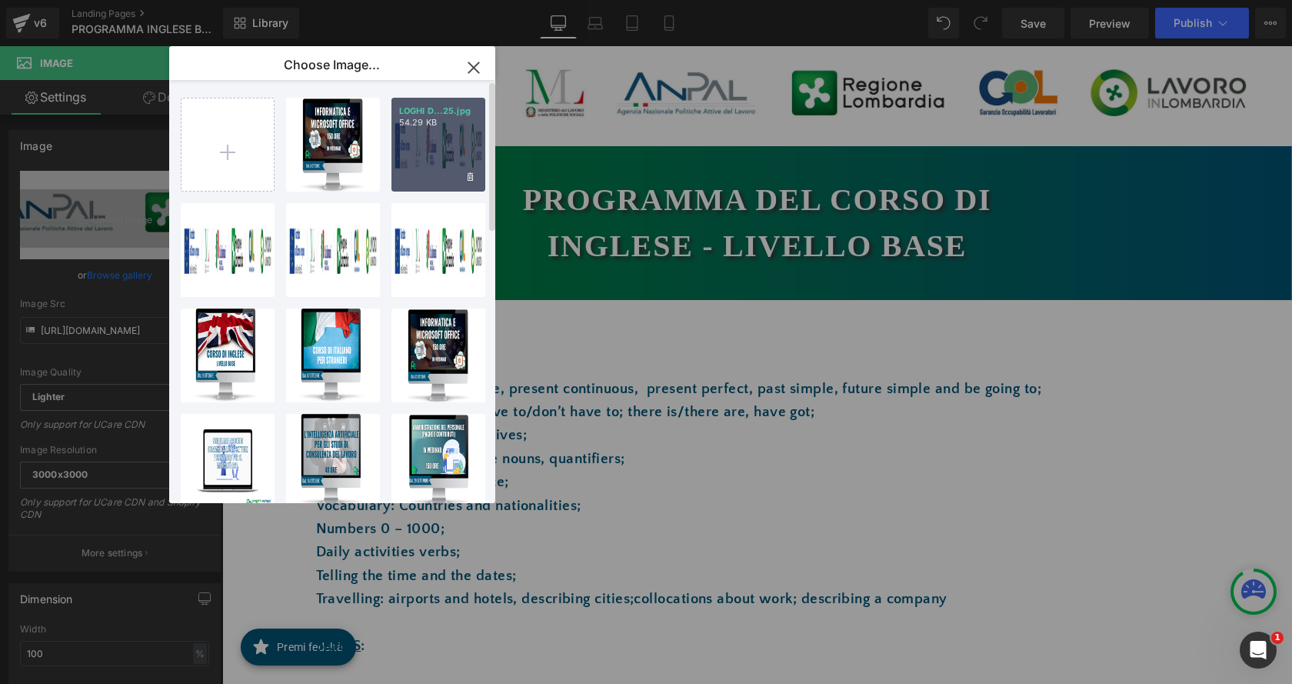
click at [441, 152] on div "LOGHI D...25.jpg 54.29 KB" at bounding box center [438, 145] width 94 height 94
type input "https://ucarecdn.com/a256b328-b015-49c3-bcd1-267a082fb21b/-/format/auto/-/previ…"
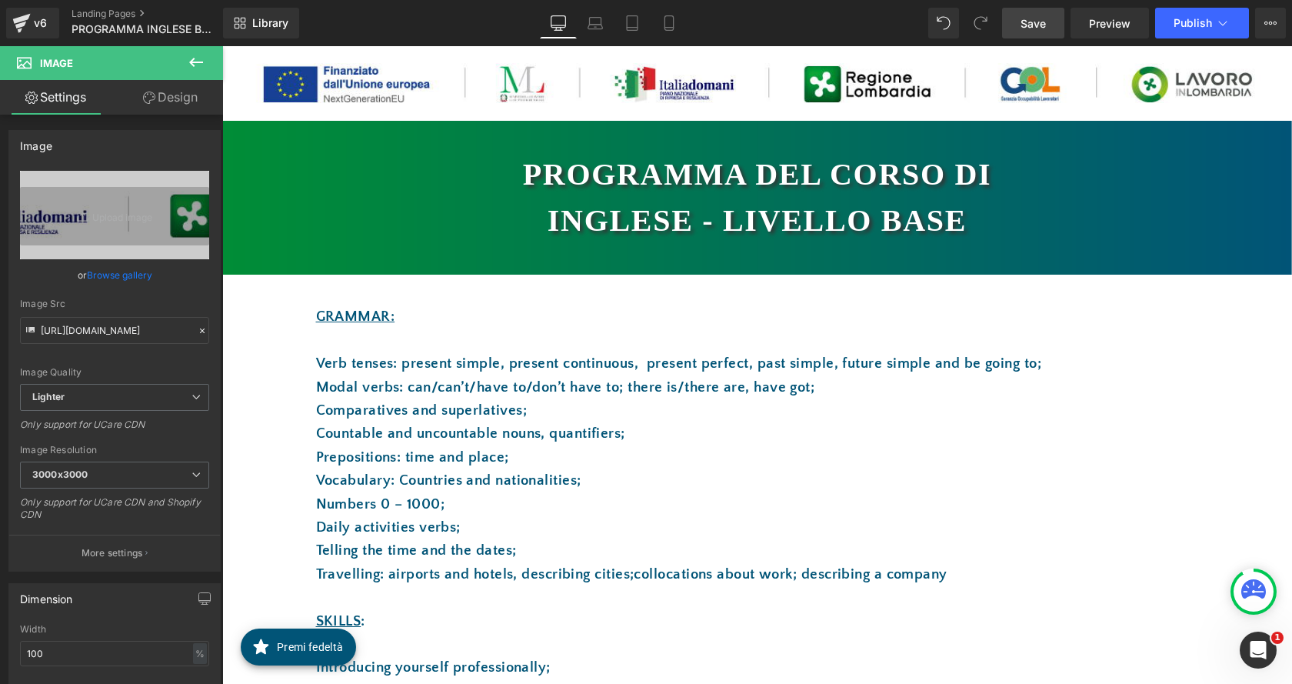
click at [1023, 23] on span "Save" at bounding box center [1033, 23] width 25 height 16
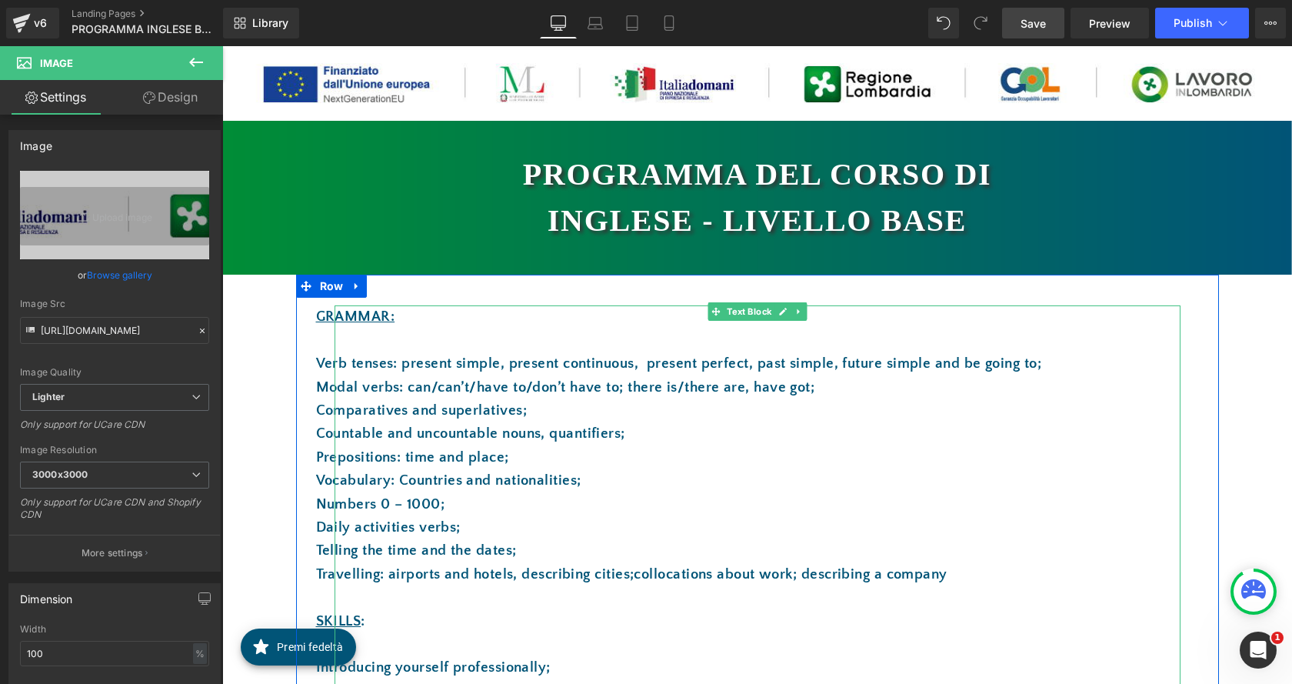
click at [1044, 588] on p at bounding box center [758, 597] width 846 height 23
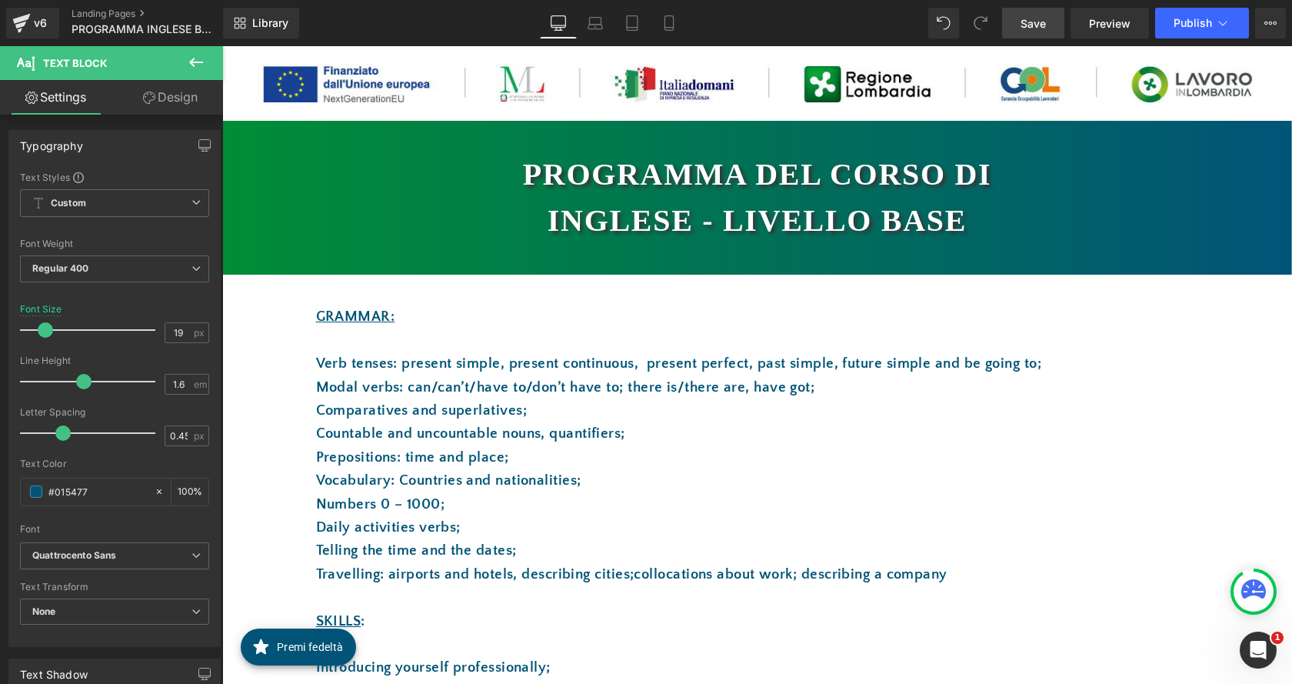
click at [1044, 22] on span "Save" at bounding box center [1033, 23] width 25 height 16
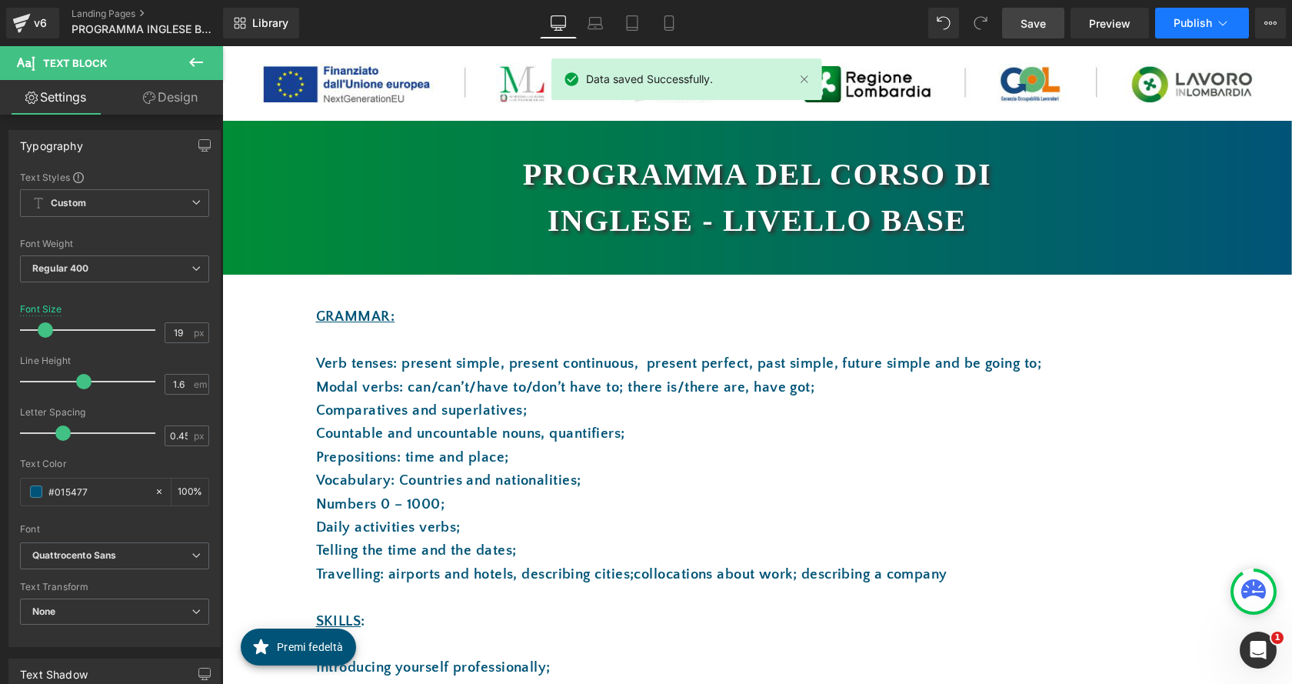
click at [1168, 23] on button "Publish" at bounding box center [1202, 23] width 94 height 31
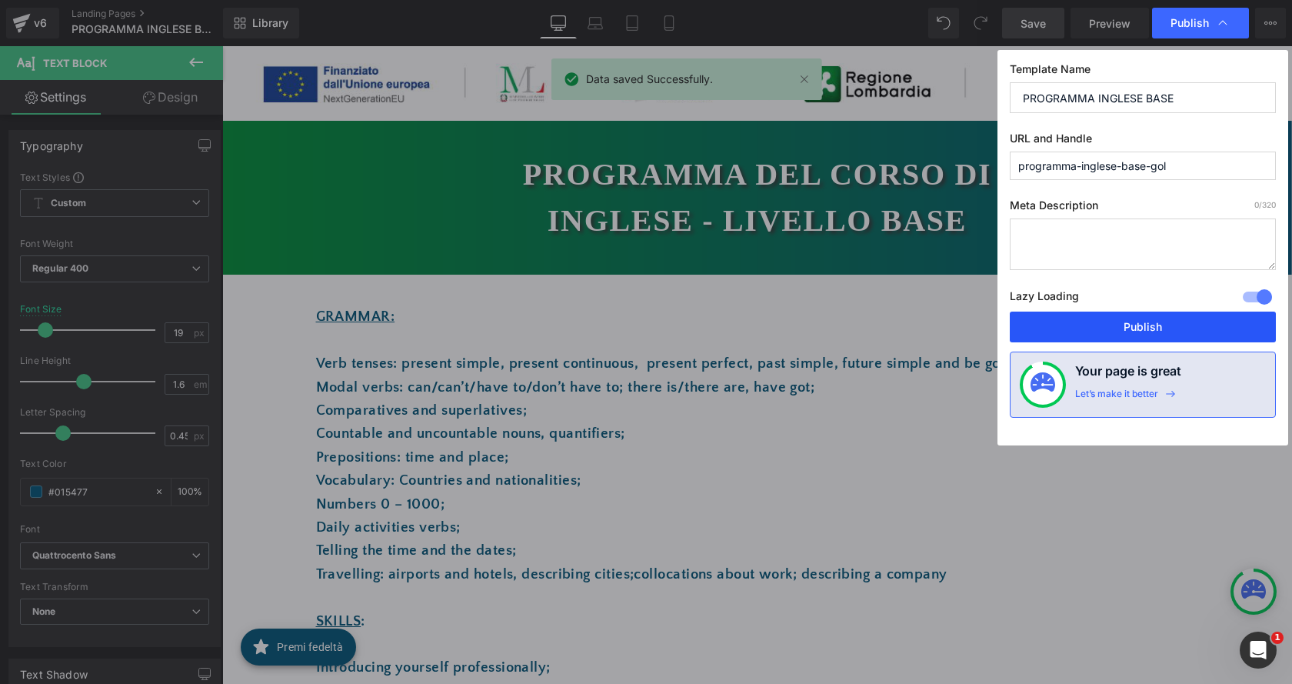
click at [1162, 325] on button "Publish" at bounding box center [1143, 326] width 266 height 31
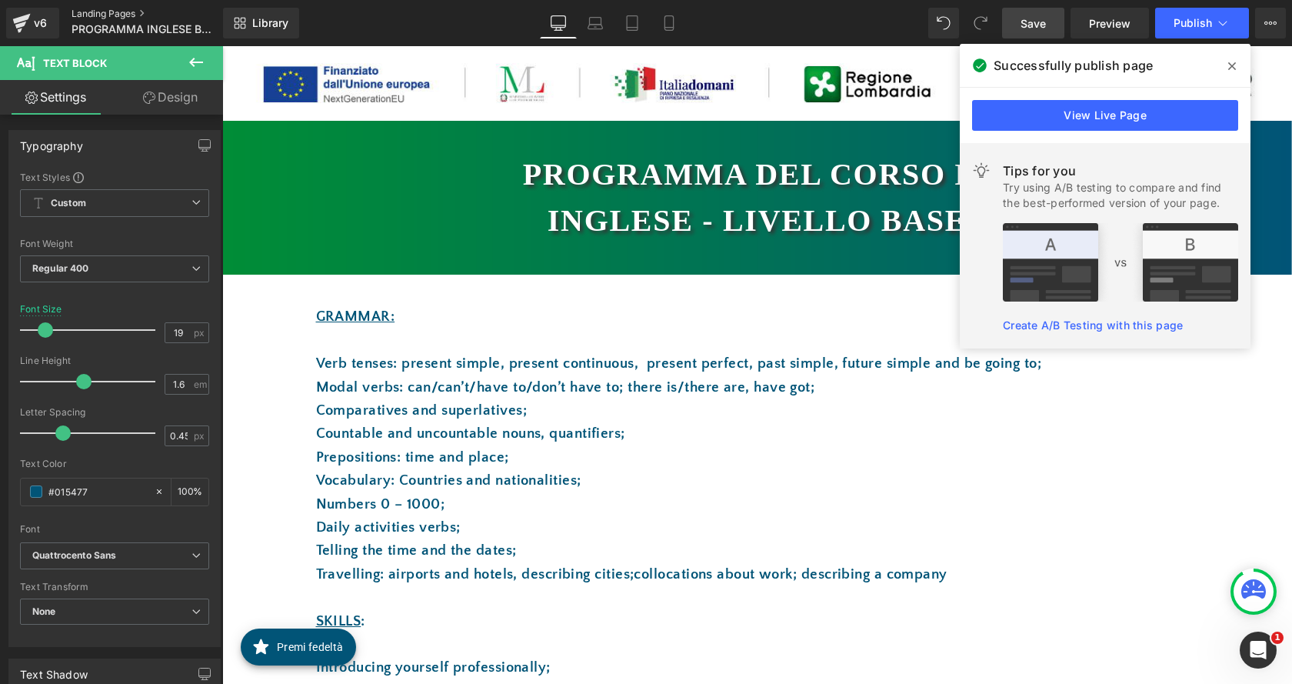
click at [85, 8] on link "Landing Pages" at bounding box center [159, 14] width 174 height 12
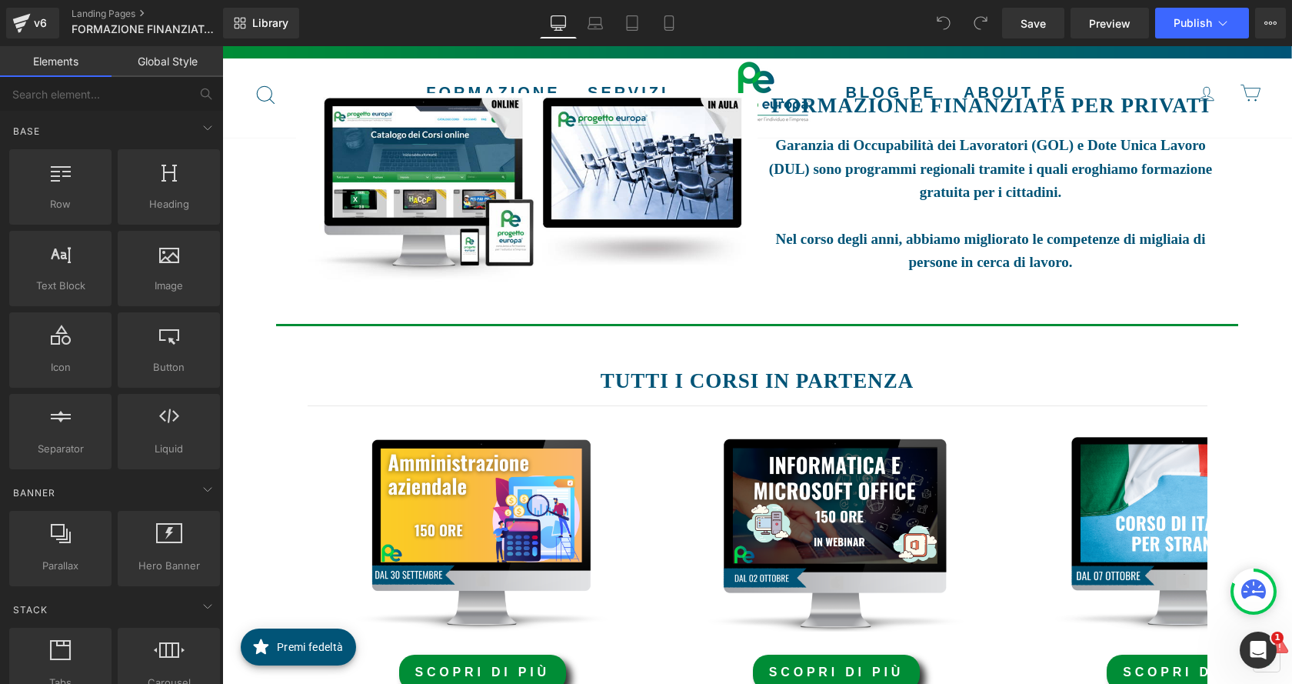
scroll to position [385, 0]
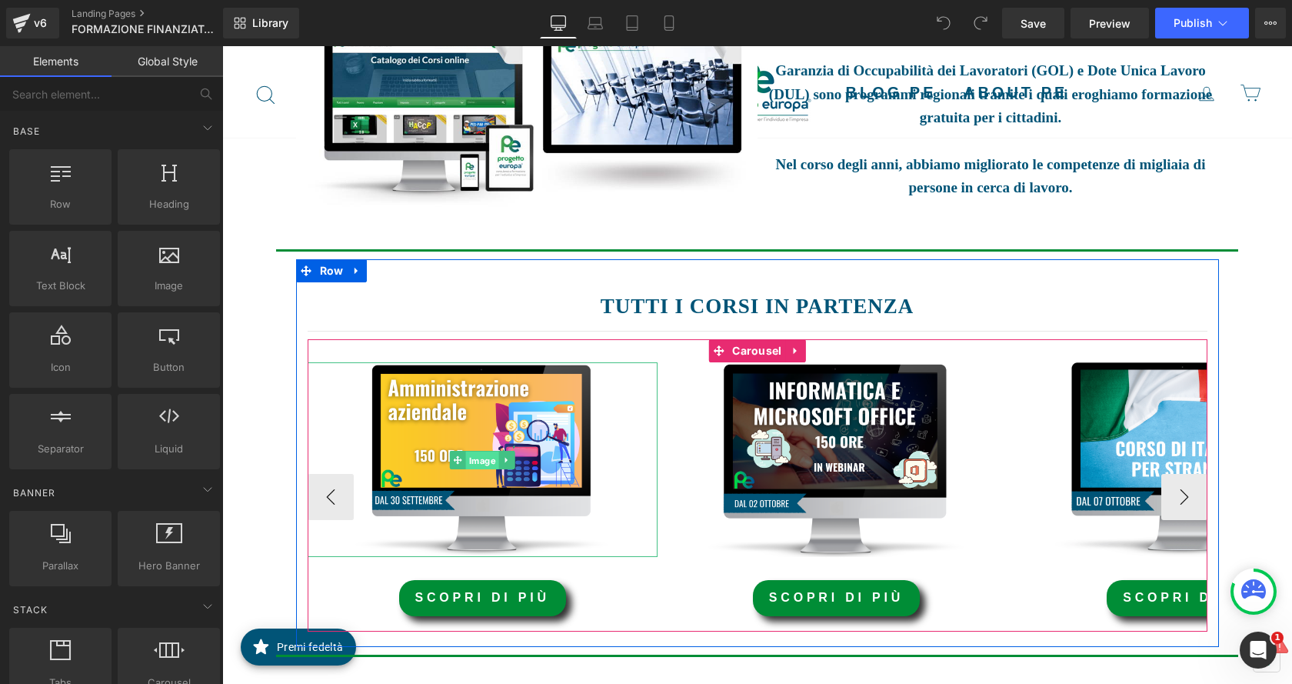
click at [484, 461] on span "Image" at bounding box center [482, 460] width 33 height 18
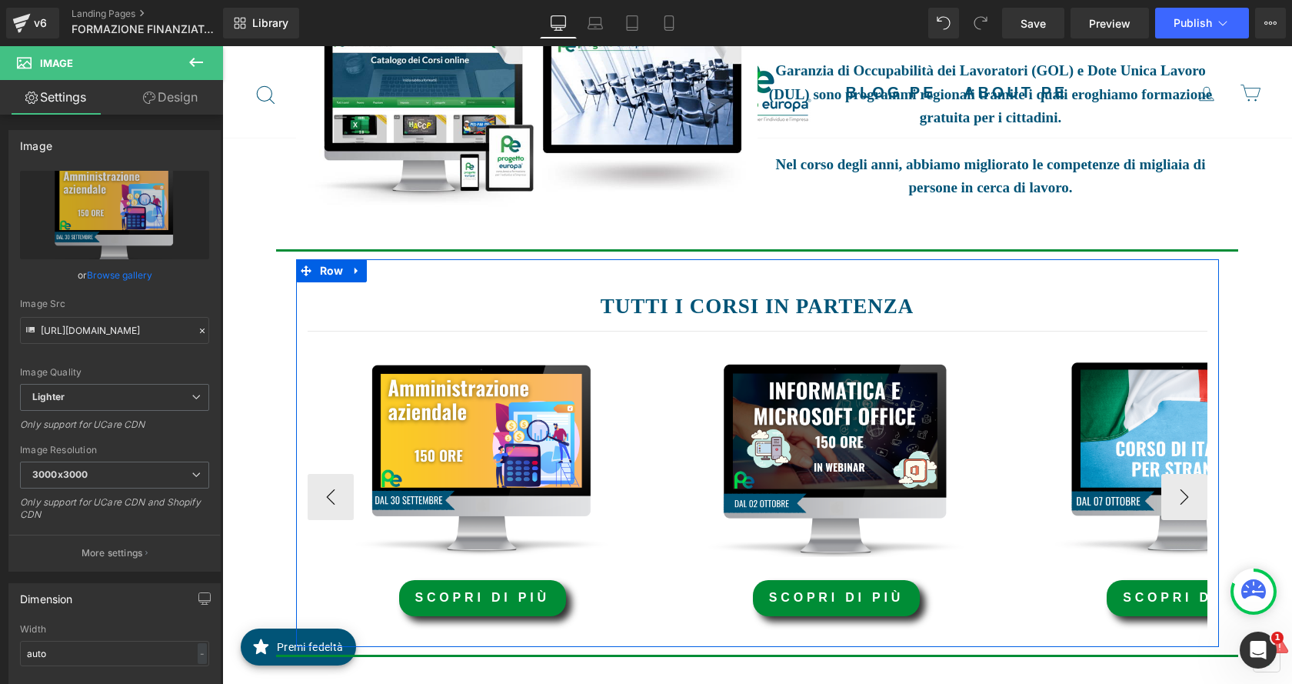
click at [438, 611] on link "scopri di più" at bounding box center [482, 598] width 167 height 36
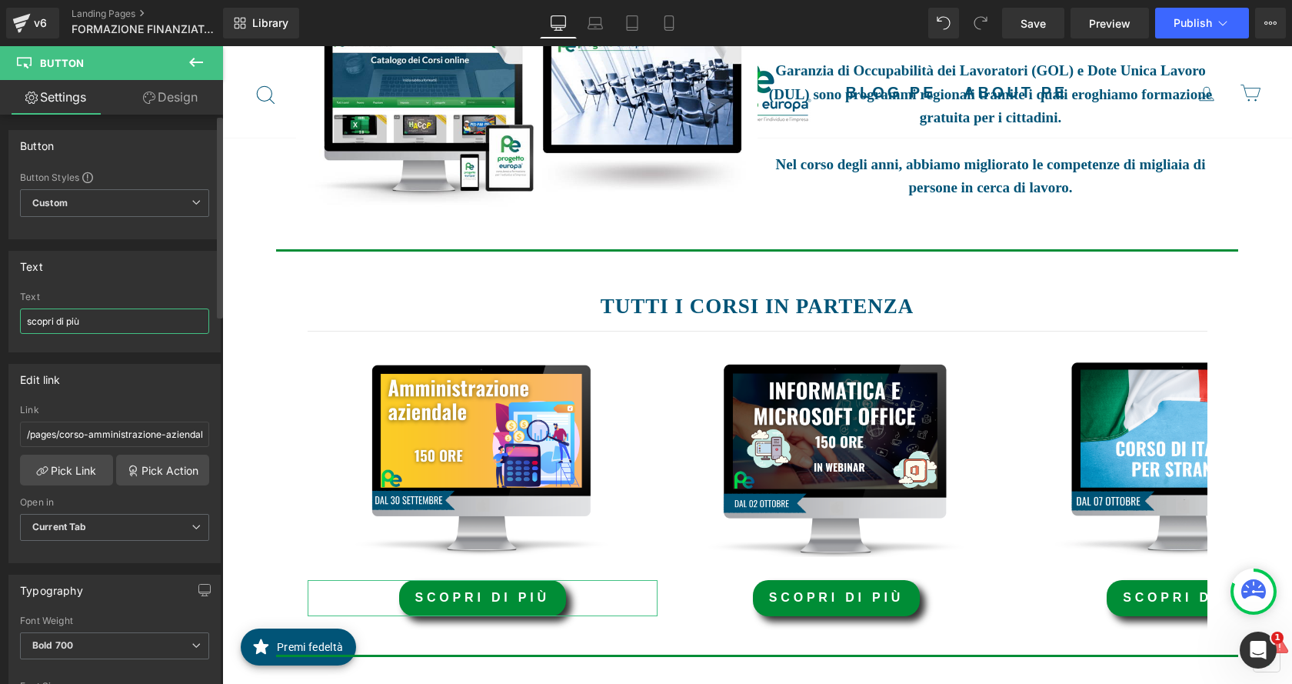
drag, startPoint x: 105, startPoint y: 321, endPoint x: 7, endPoint y: 328, distance: 97.9
click at [7, 328] on div "Text scopri di più Text scopri di più" at bounding box center [115, 295] width 230 height 113
type input "CORSO iniziato"
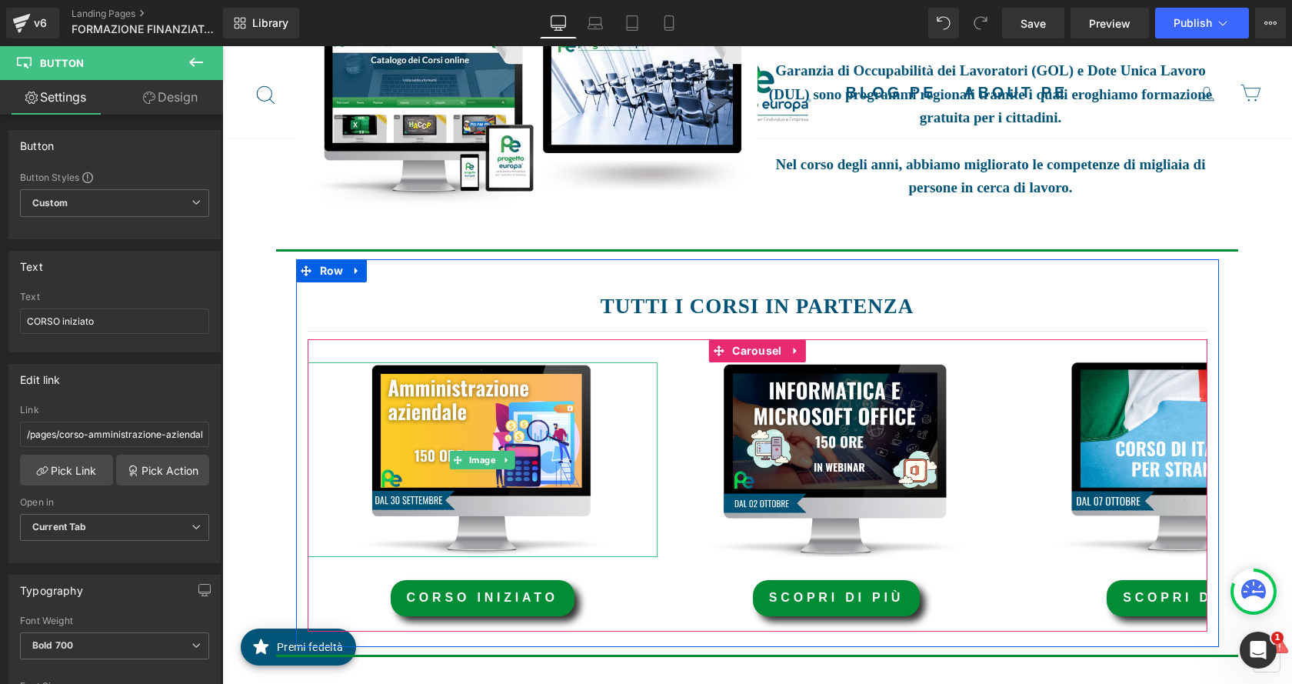
click at [308, 401] on div at bounding box center [310, 485] width 4 height 292
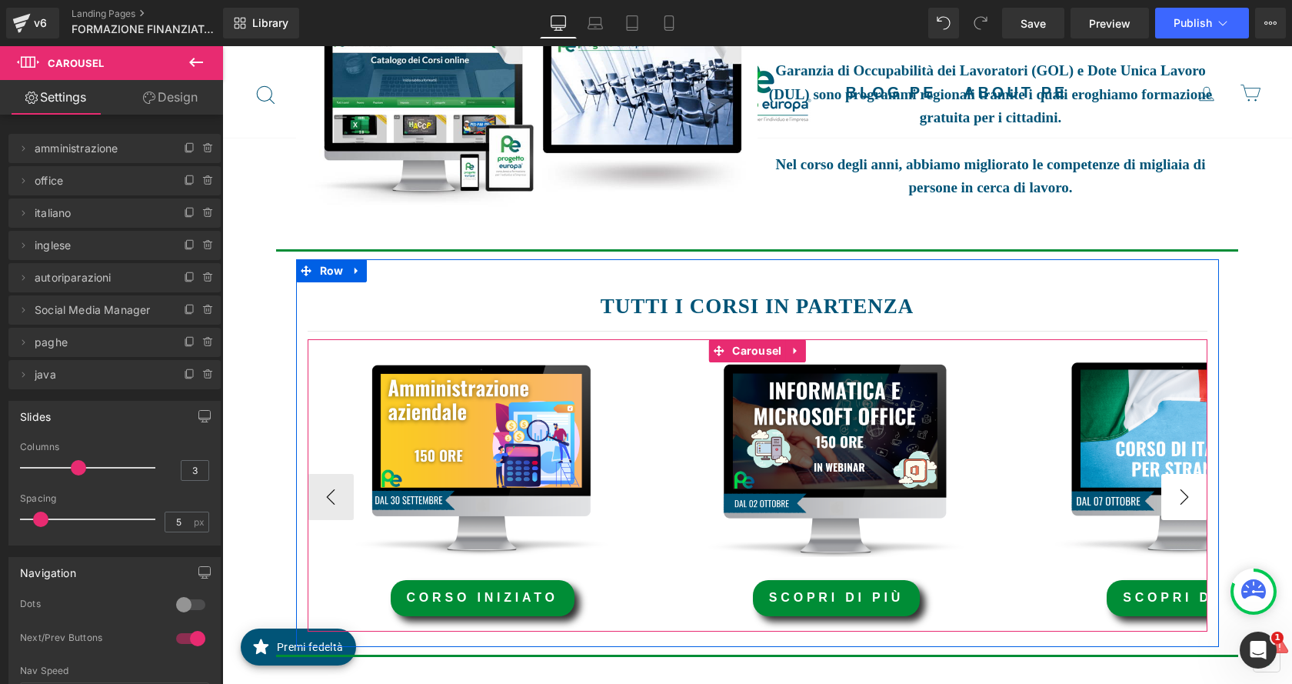
click at [1163, 498] on button "›" at bounding box center [1184, 497] width 46 height 46
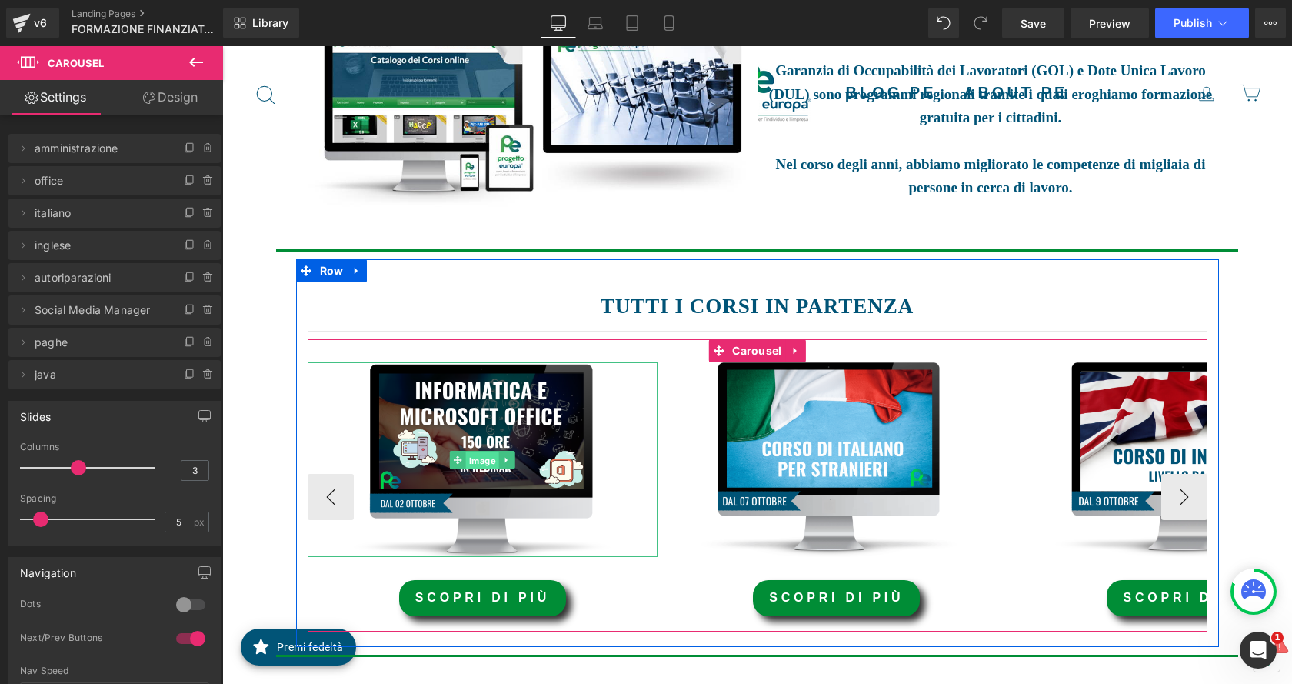
click at [466, 459] on span "Image" at bounding box center [482, 460] width 33 height 18
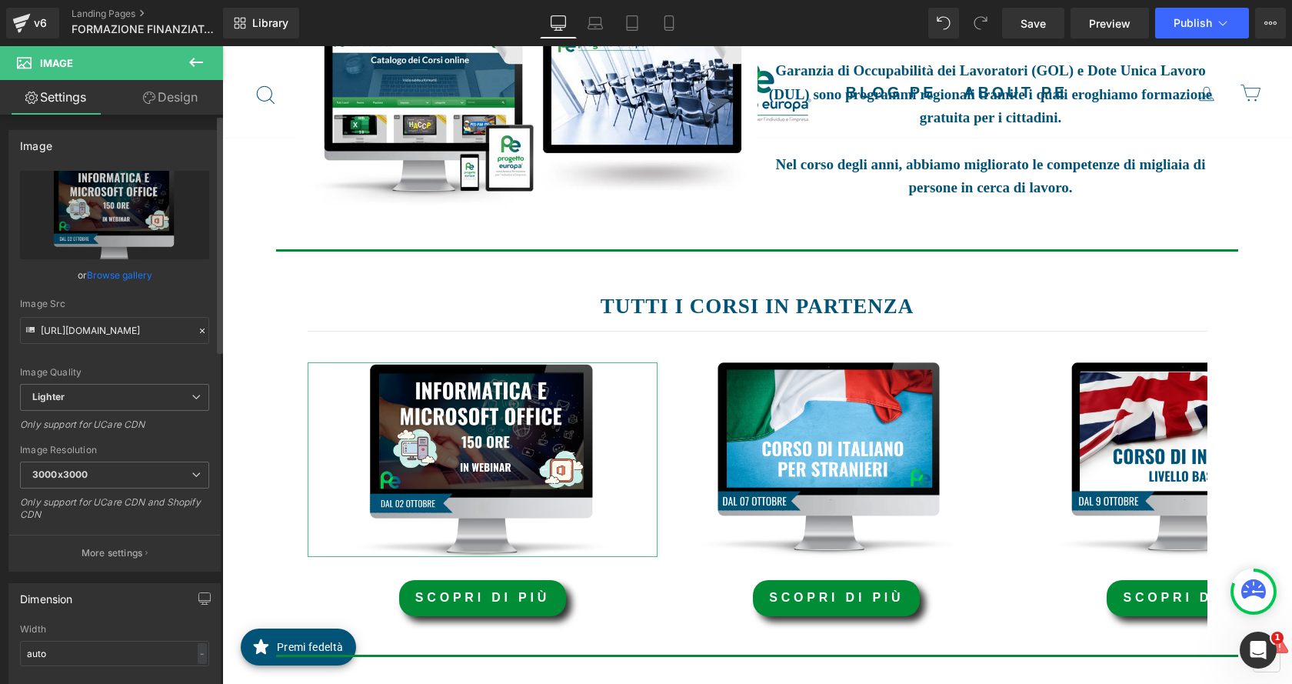
click at [116, 271] on link "Browse gallery" at bounding box center [119, 274] width 65 height 27
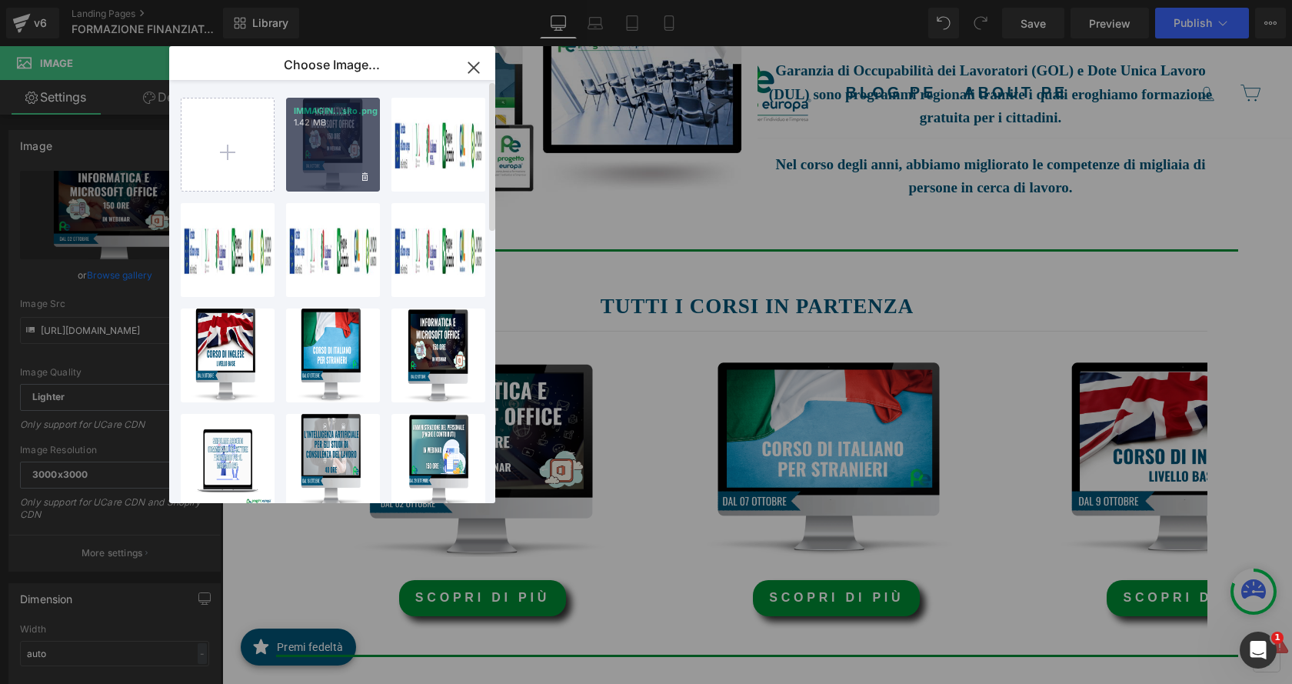
click at [347, 158] on div "IMMAGIN...sito.png 1.42 MB" at bounding box center [333, 145] width 94 height 94
type input "[URL][DOMAIN_NAME]"
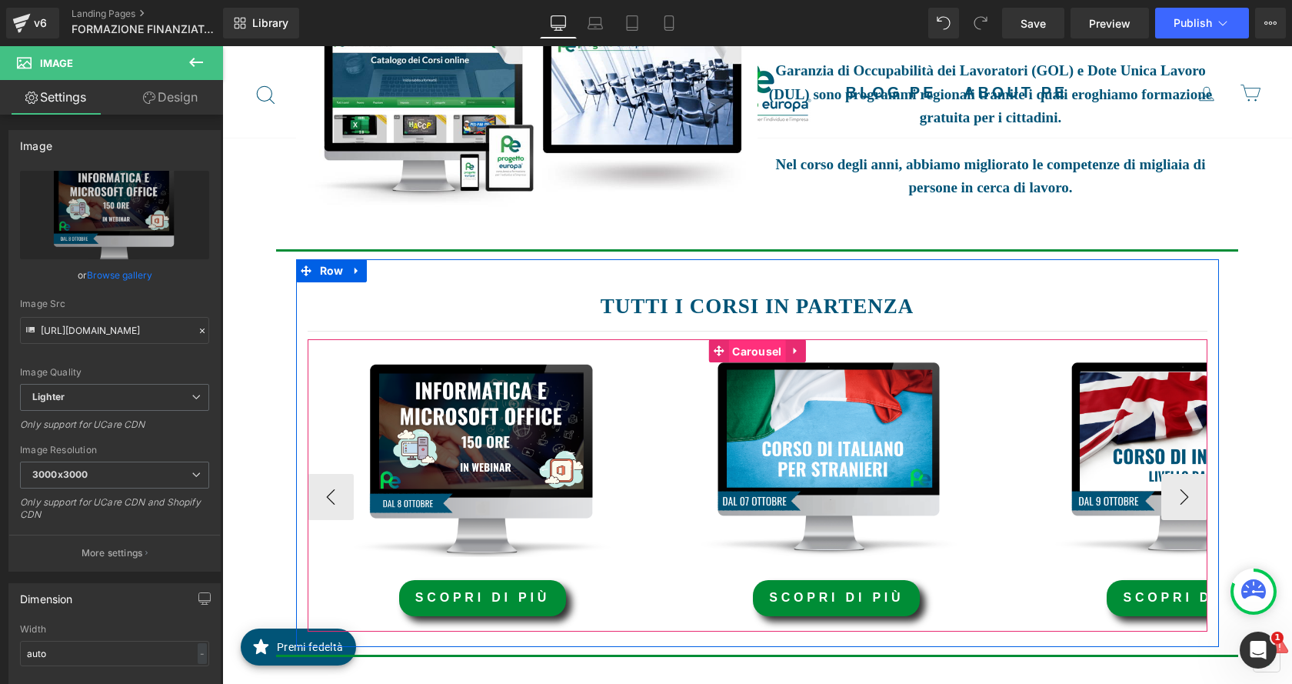
click at [751, 357] on span "Carousel" at bounding box center [756, 351] width 57 height 23
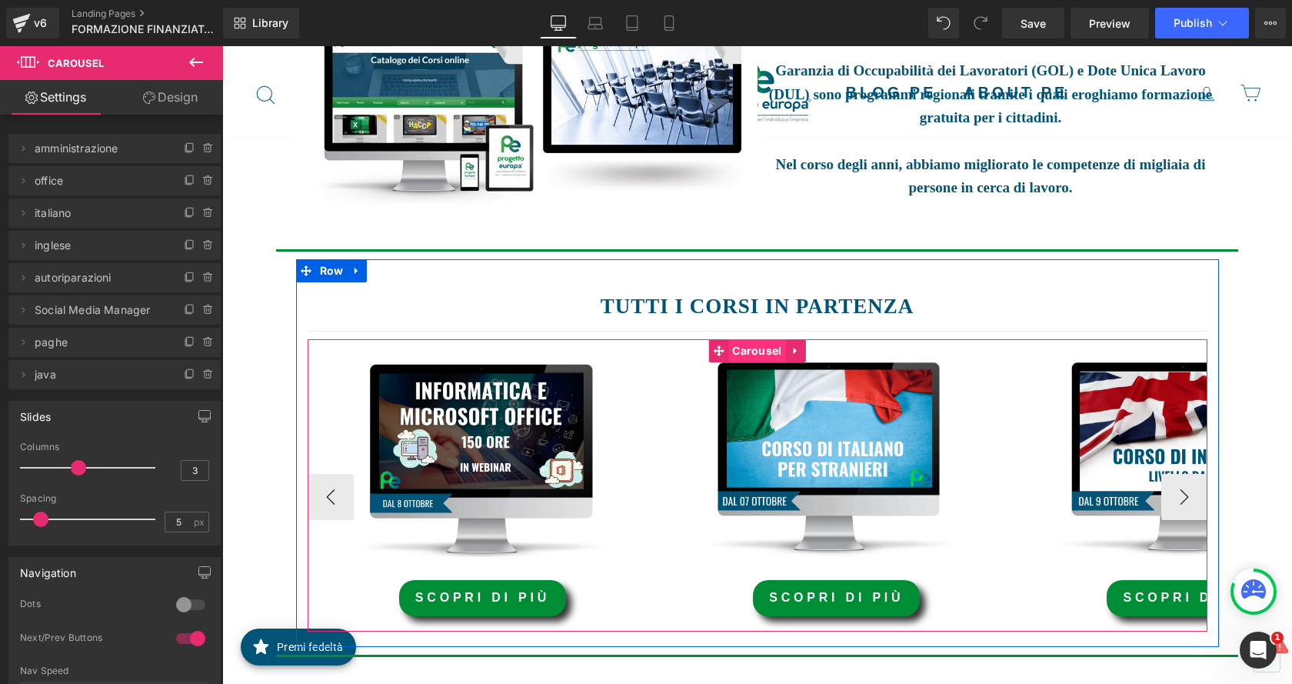
click at [751, 354] on span "Carousel" at bounding box center [756, 350] width 57 height 23
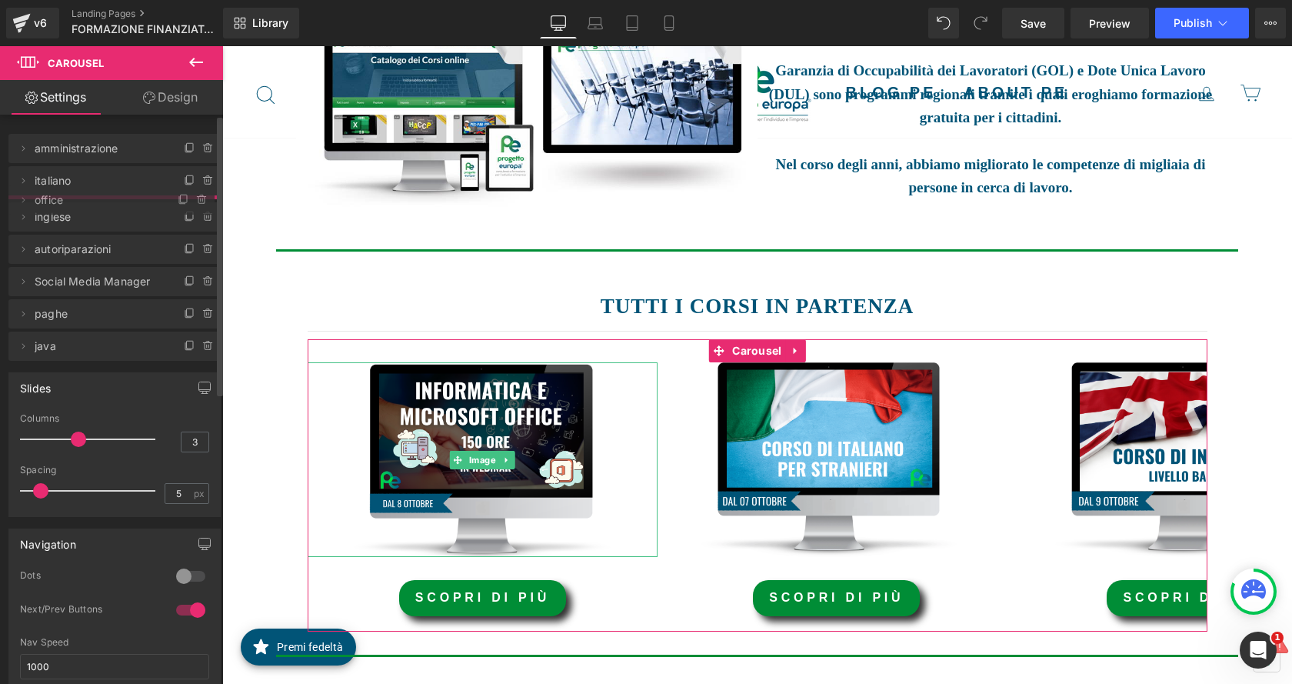
drag, startPoint x: 96, startPoint y: 188, endPoint x: 97, endPoint y: 208, distance: 19.2
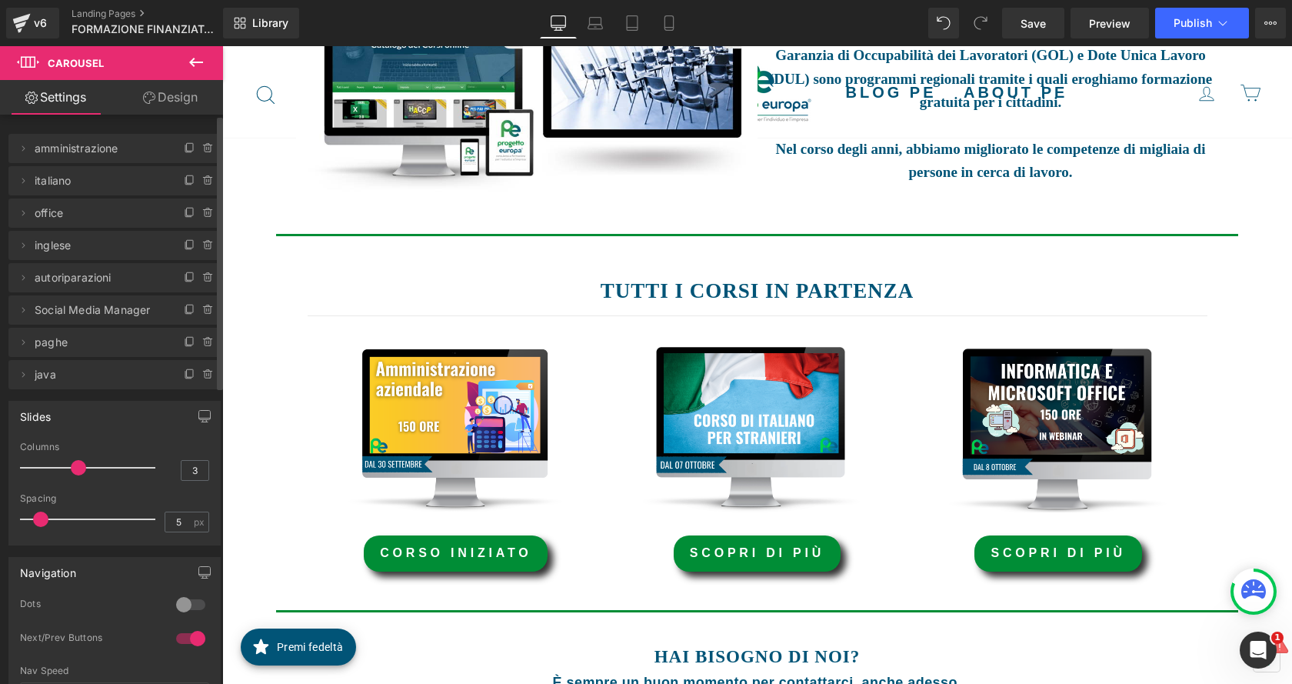
scroll to position [369, 0]
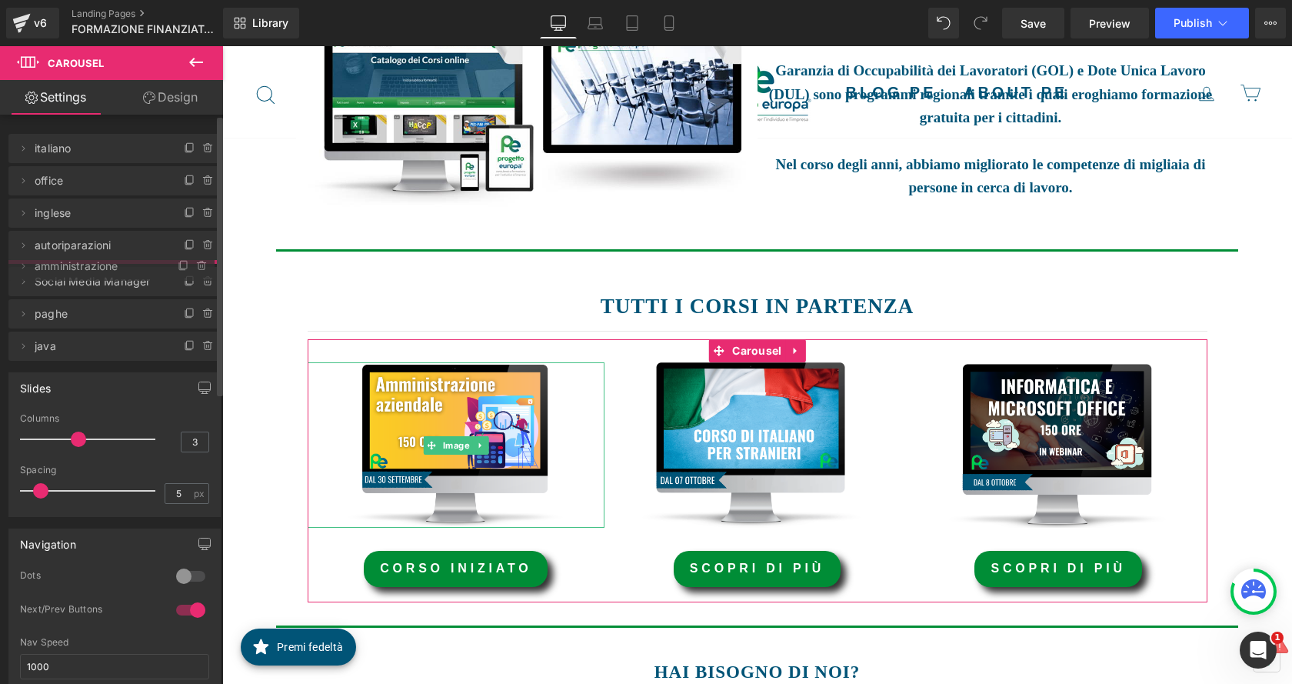
drag, startPoint x: 92, startPoint y: 148, endPoint x: 59, endPoint y: 251, distance: 107.3
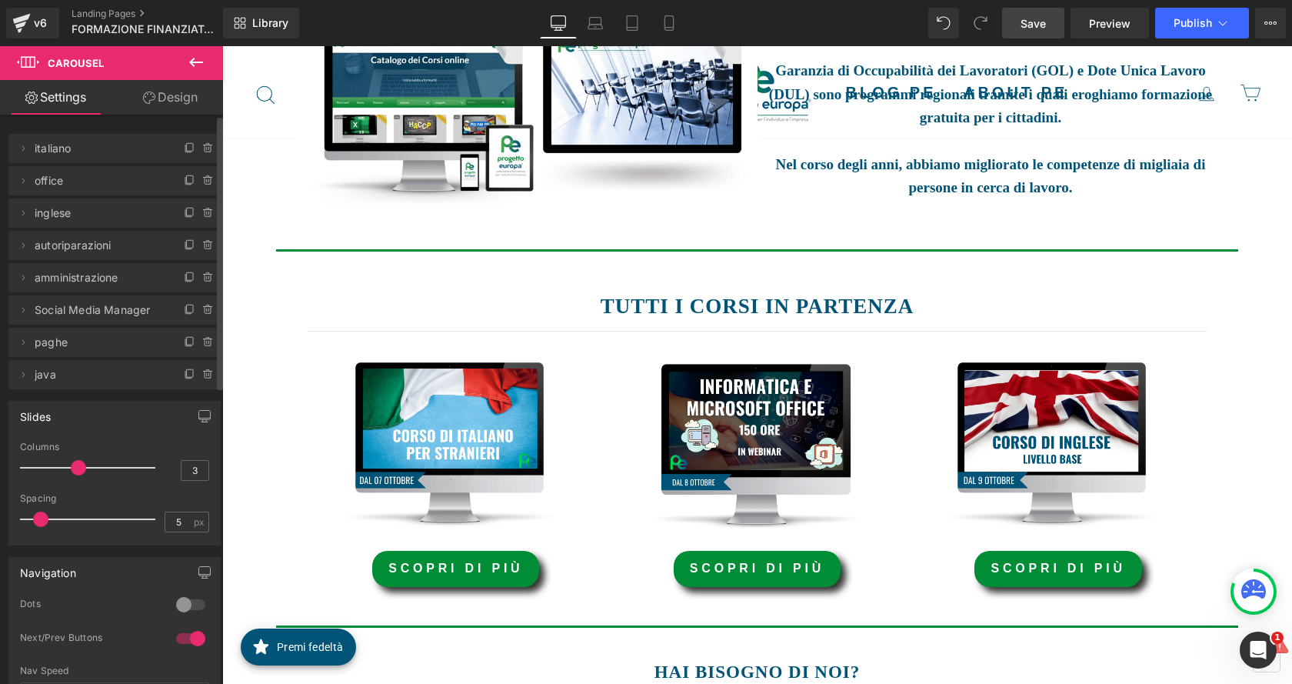
click at [1054, 22] on link "Save" at bounding box center [1033, 23] width 62 height 31
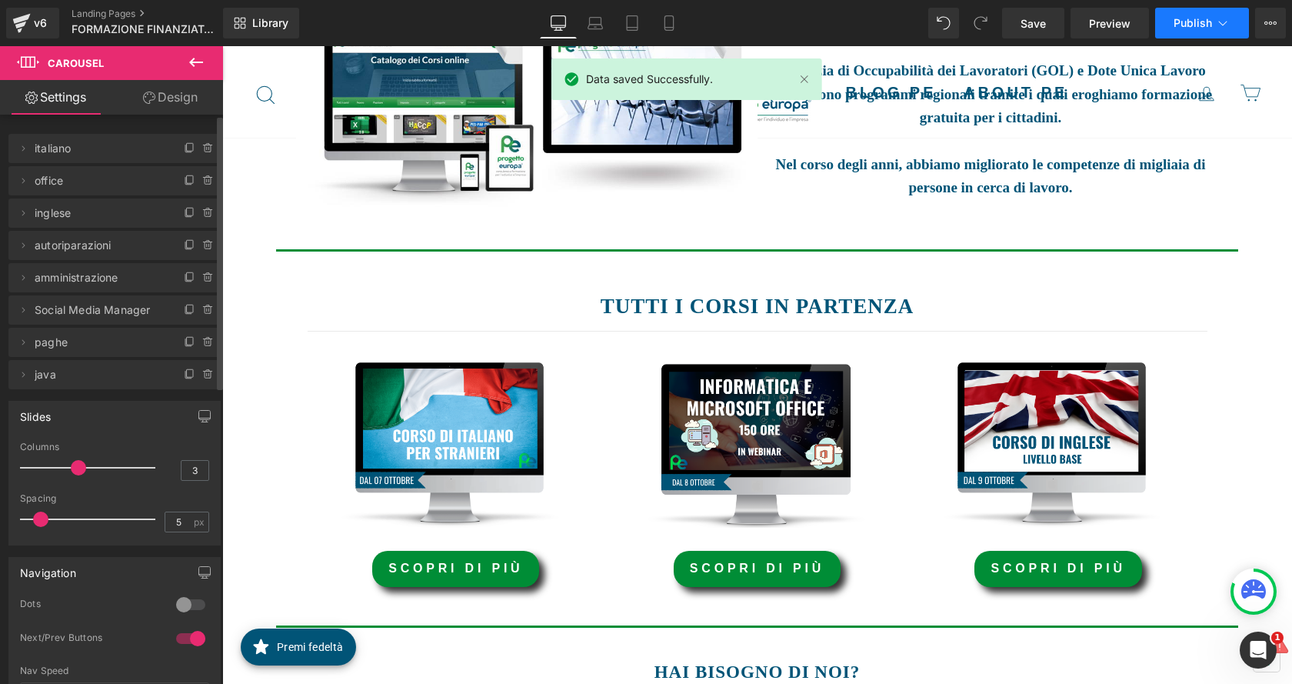
click at [1188, 20] on span "Publish" at bounding box center [1193, 23] width 38 height 12
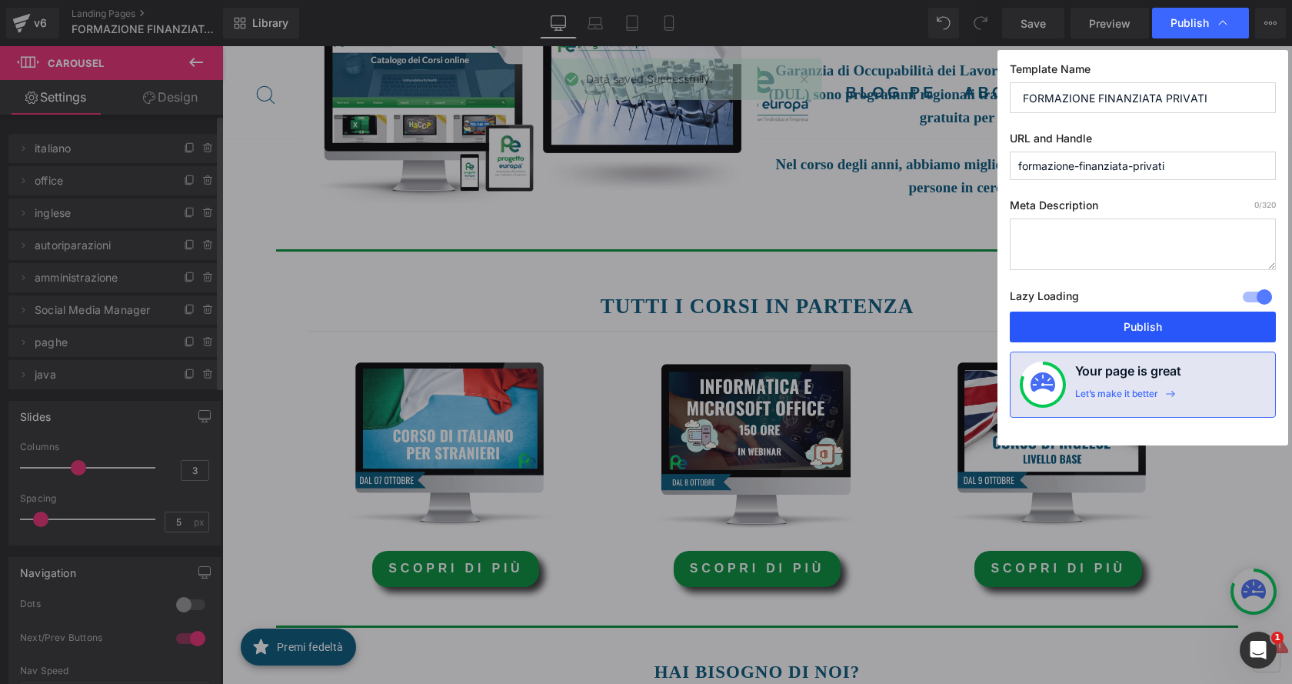
drag, startPoint x: 1204, startPoint y: 324, endPoint x: 978, endPoint y: 277, distance: 230.2
click at [1203, 324] on button "Publish" at bounding box center [1143, 326] width 266 height 31
